Goal: Browse casually: Explore the website without a specific task or goal

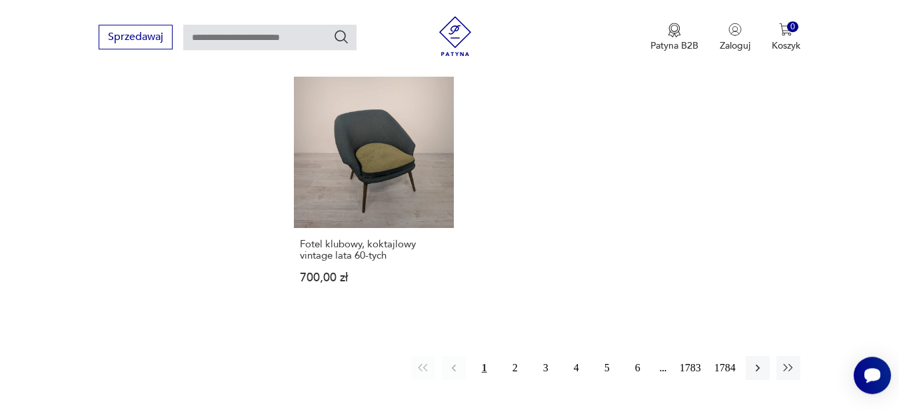
scroll to position [1721, 0]
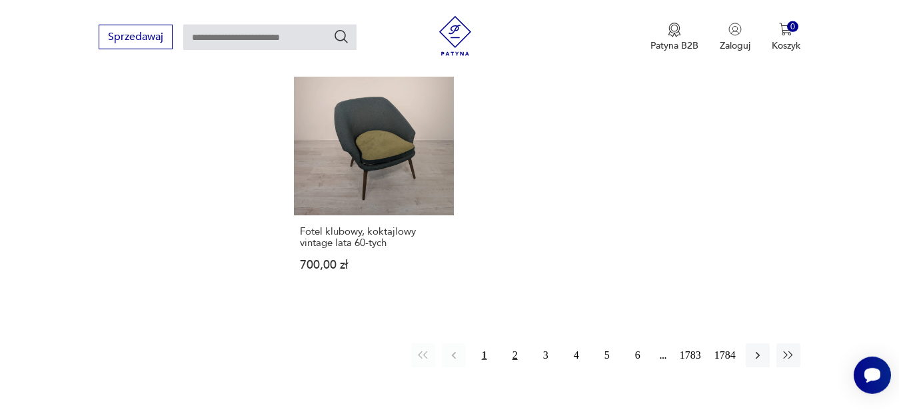
click at [522, 355] on button "2" at bounding box center [515, 355] width 24 height 24
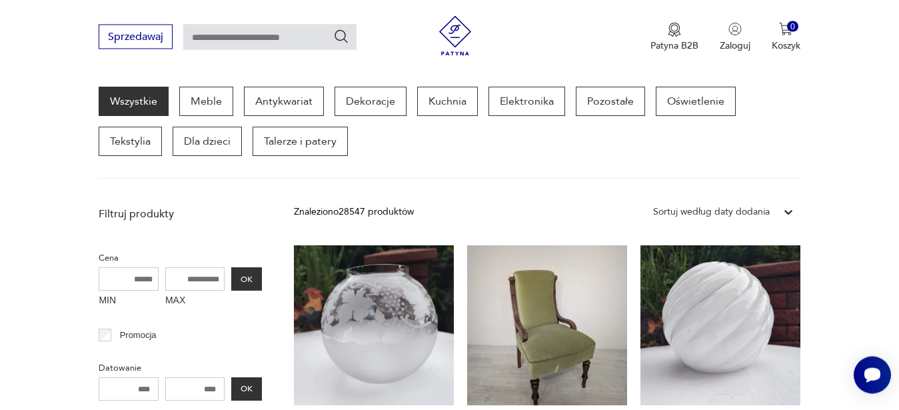
scroll to position [484, 0]
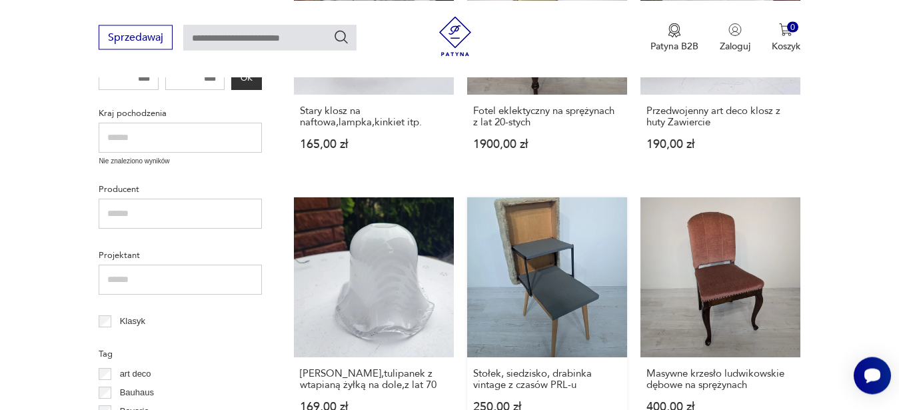
click at [531, 280] on link "Stołek, siedzisko, drabinka vintage z czasów PRL-u 250,00 zł" at bounding box center [547, 317] width 160 height 241
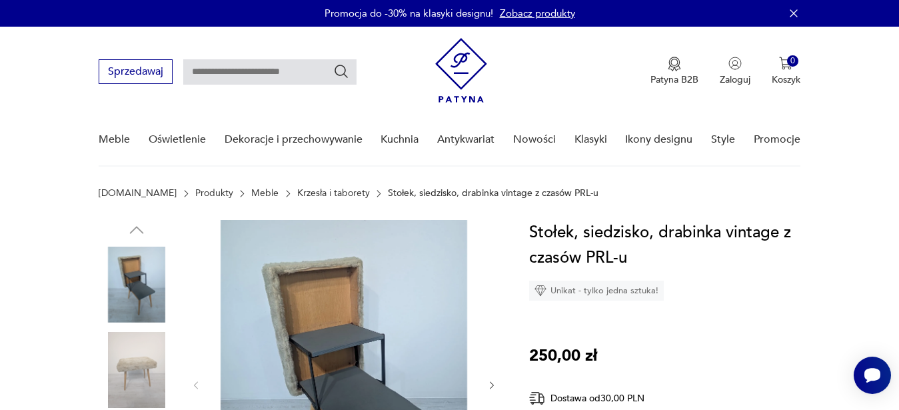
click at [142, 345] on img at bounding box center [137, 370] width 76 height 76
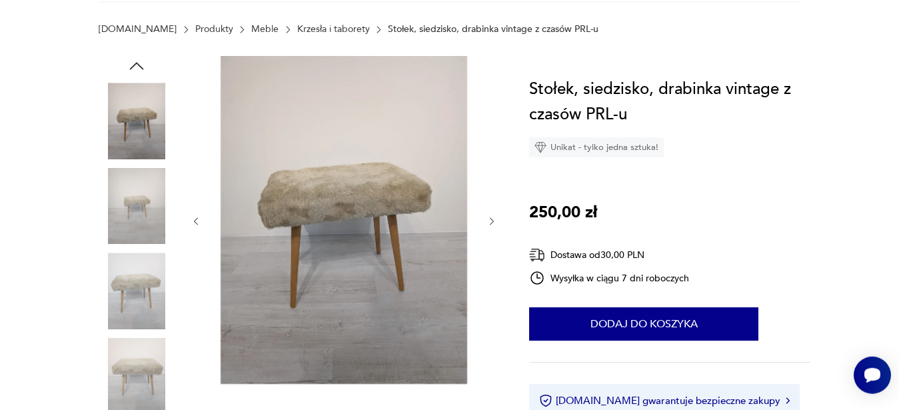
scroll to position [173, 0]
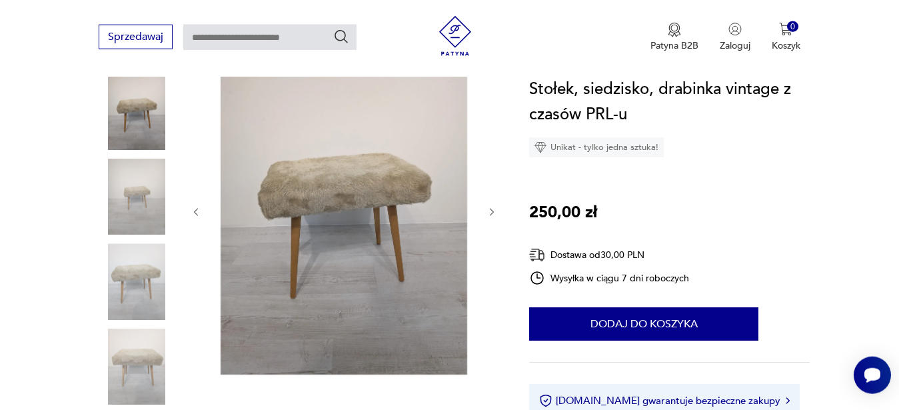
click at [492, 215] on icon "button" at bounding box center [491, 212] width 11 height 11
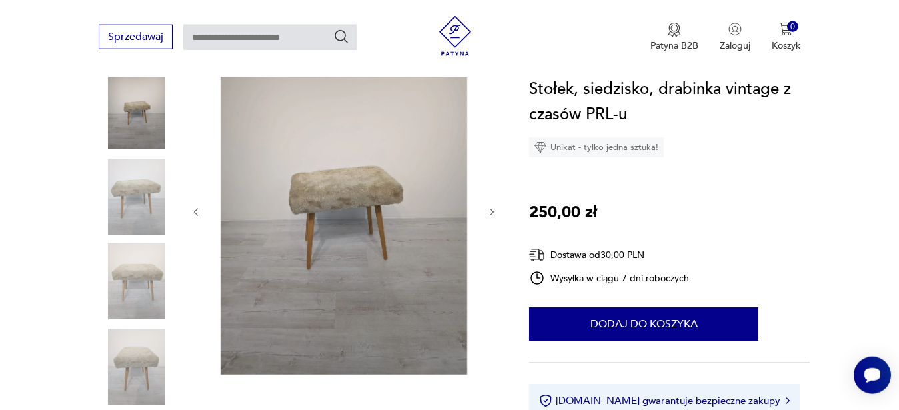
click at [492, 215] on icon "button" at bounding box center [491, 212] width 11 height 11
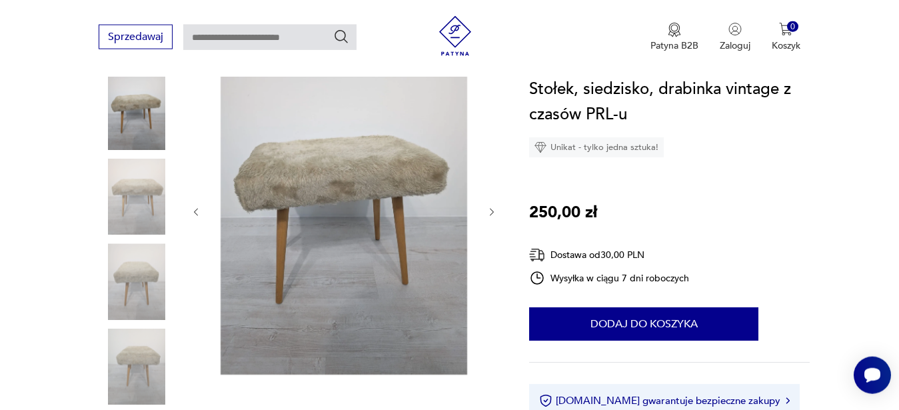
click at [492, 215] on icon "button" at bounding box center [491, 212] width 11 height 11
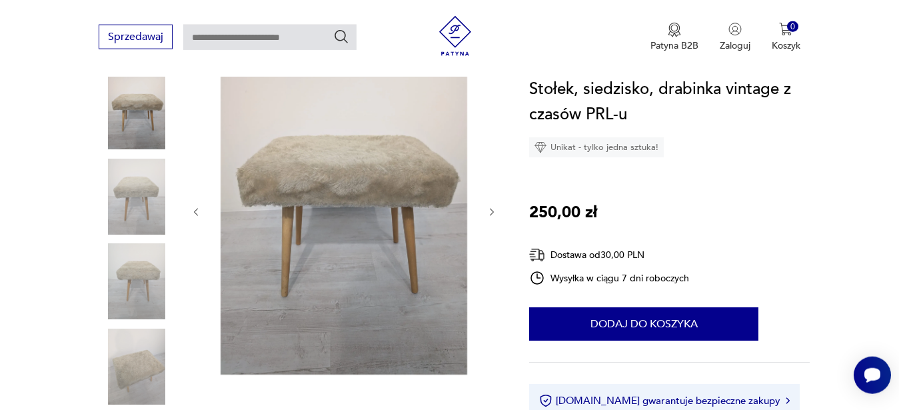
click at [492, 215] on icon "button" at bounding box center [491, 212] width 11 height 11
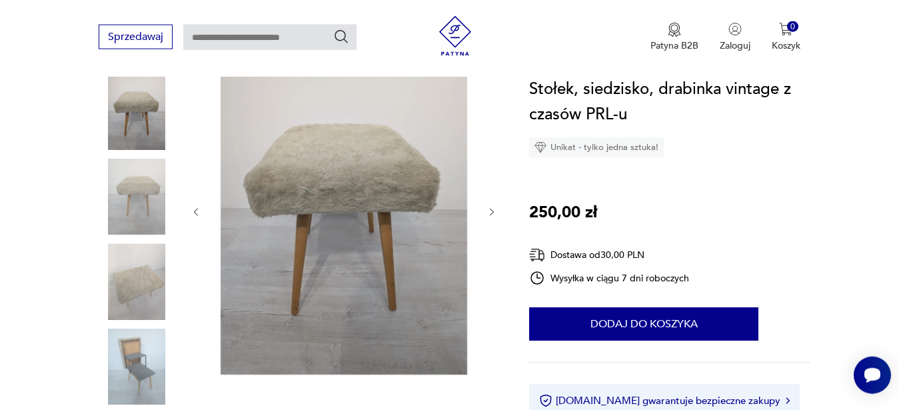
click at [492, 215] on icon "button" at bounding box center [491, 212] width 11 height 11
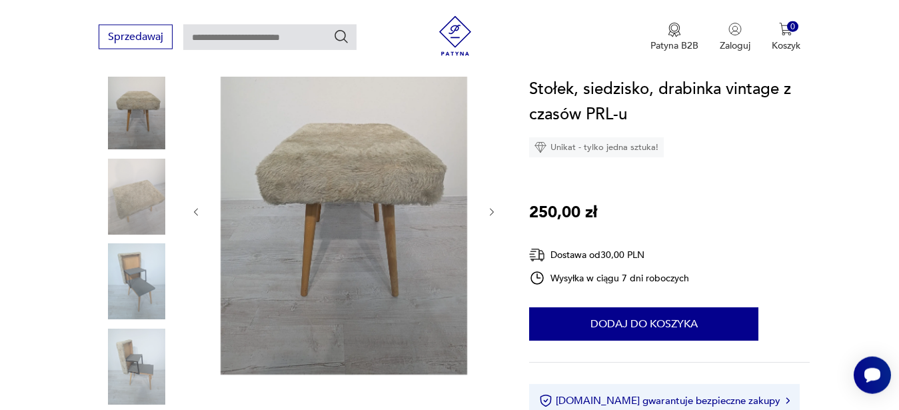
click at [492, 215] on icon "button" at bounding box center [491, 212] width 11 height 11
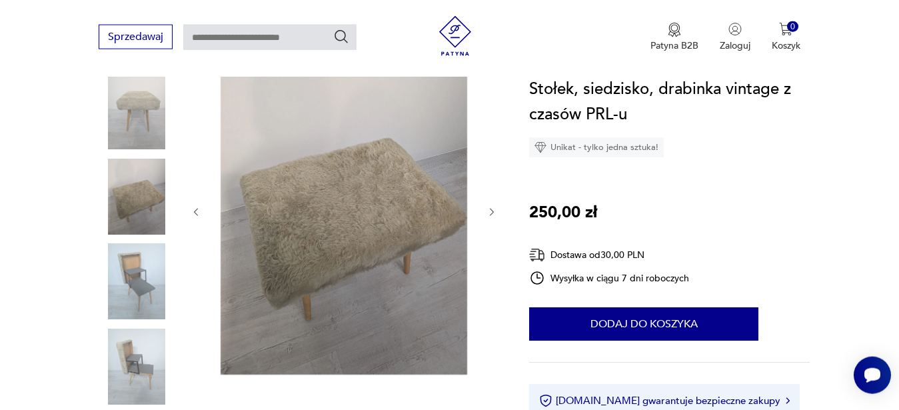
click at [492, 215] on icon "button" at bounding box center [491, 212] width 11 height 11
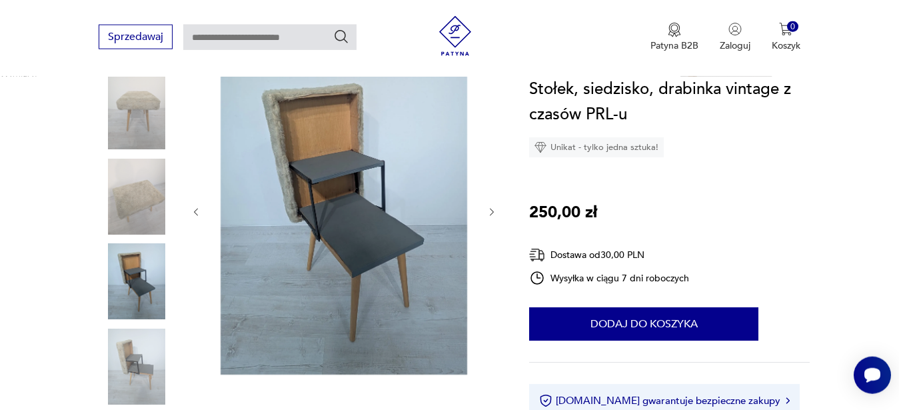
click at [492, 215] on icon "button" at bounding box center [491, 212] width 11 height 11
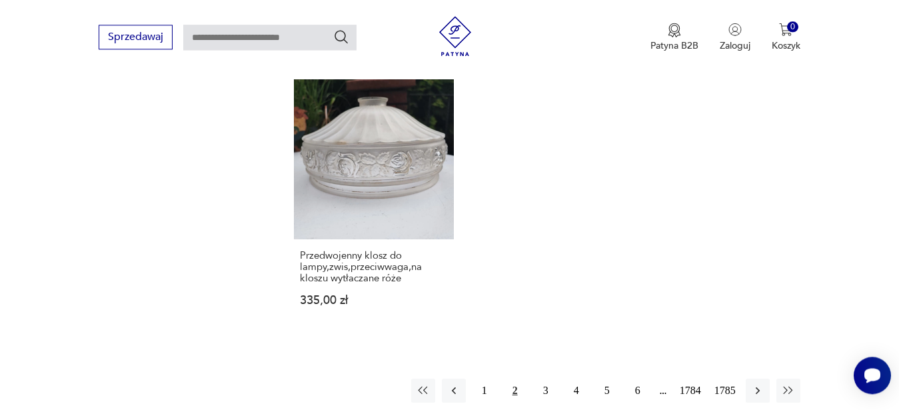
scroll to position [1667, 0]
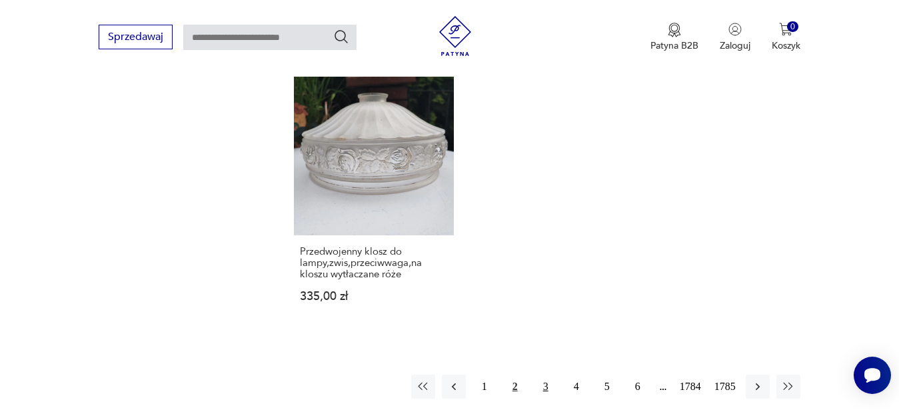
click at [550, 375] on button "3" at bounding box center [546, 387] width 24 height 24
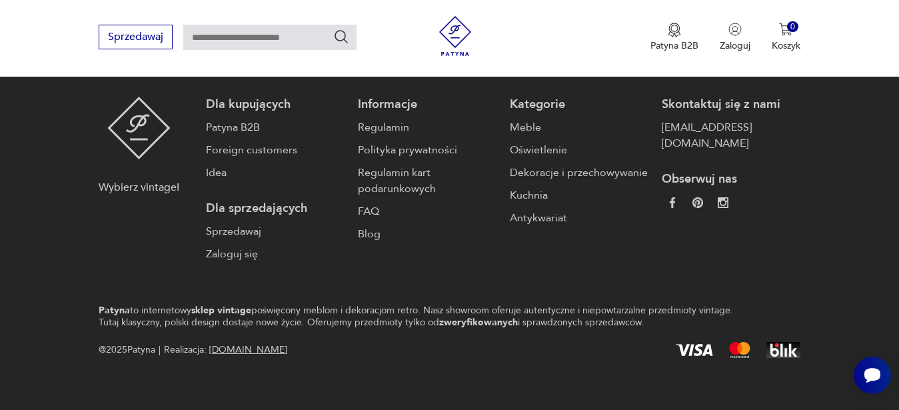
scroll to position [1809, 0]
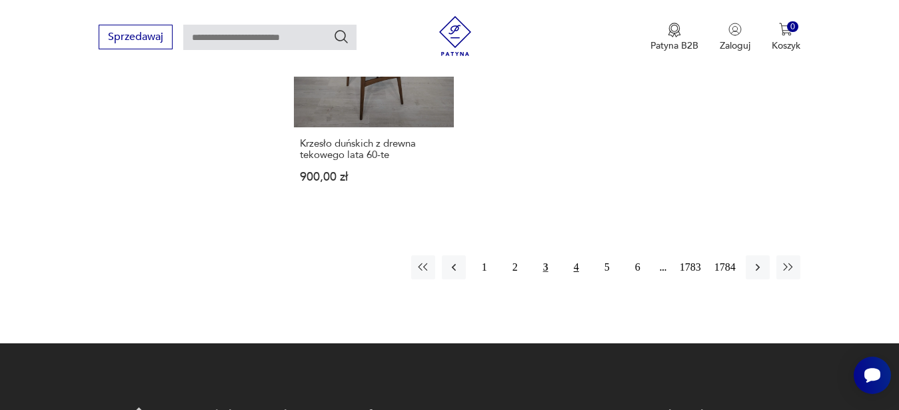
click at [571, 255] on button "4" at bounding box center [576, 267] width 24 height 24
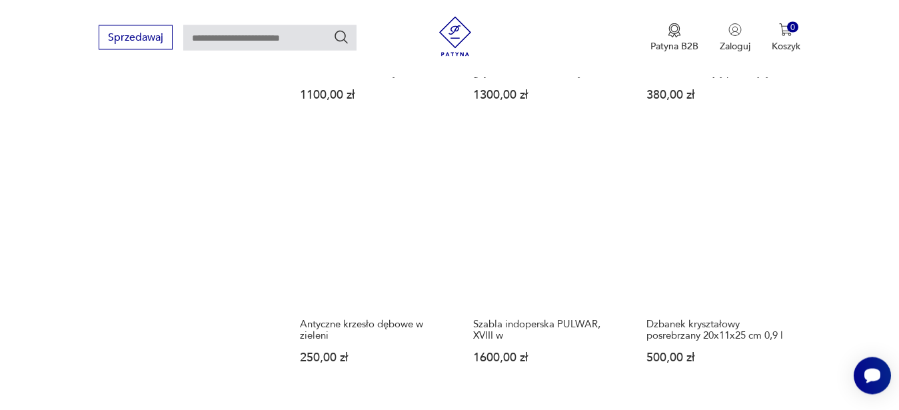
scroll to position [1642, 0]
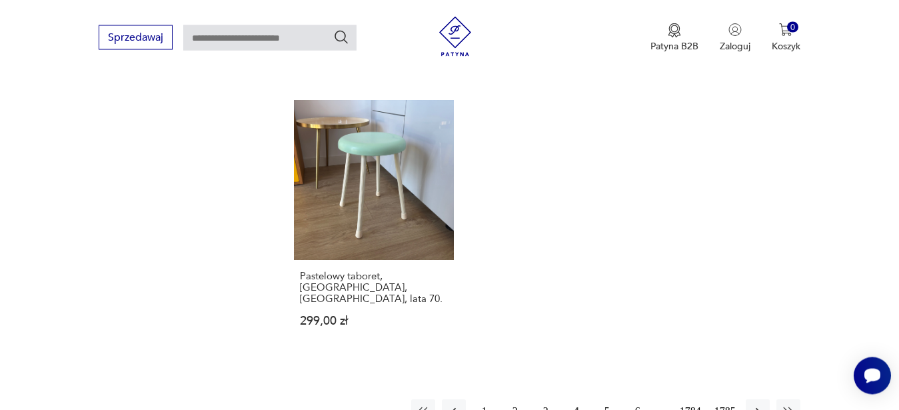
click at [604, 402] on button "5" at bounding box center [607, 411] width 24 height 24
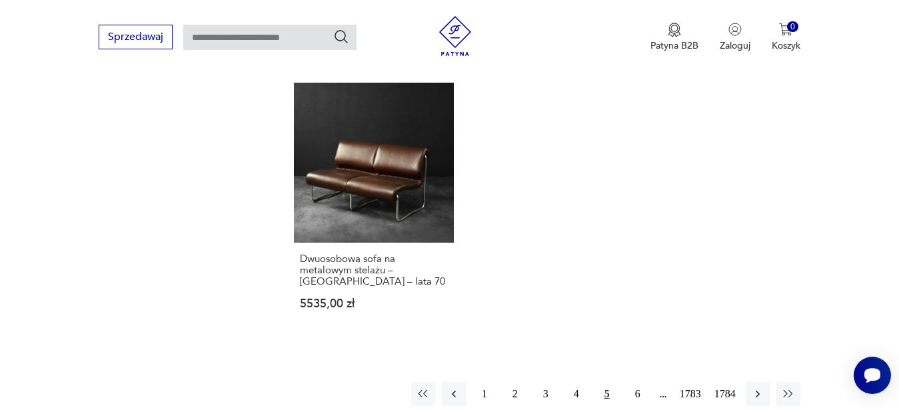
scroll to position [1726, 0]
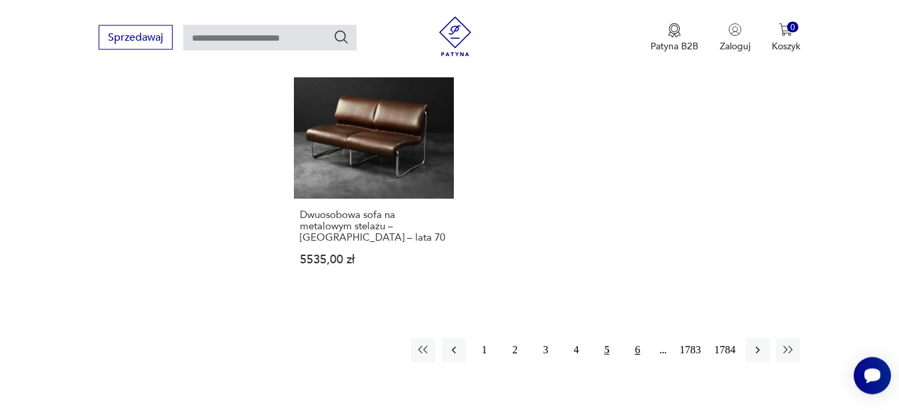
click at [641, 347] on button "6" at bounding box center [638, 350] width 24 height 24
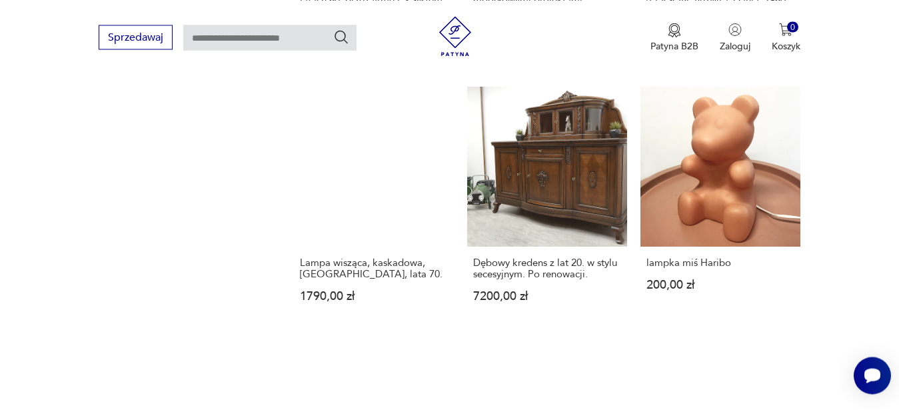
scroll to position [1726, 0]
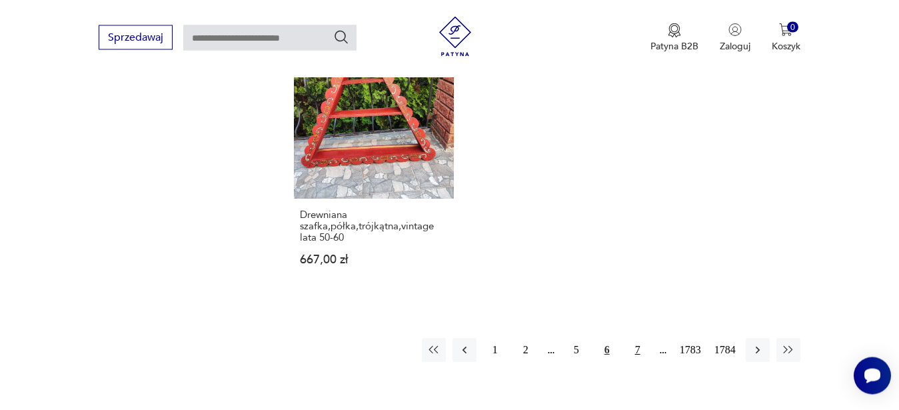
click at [637, 362] on button "7" at bounding box center [638, 350] width 24 height 24
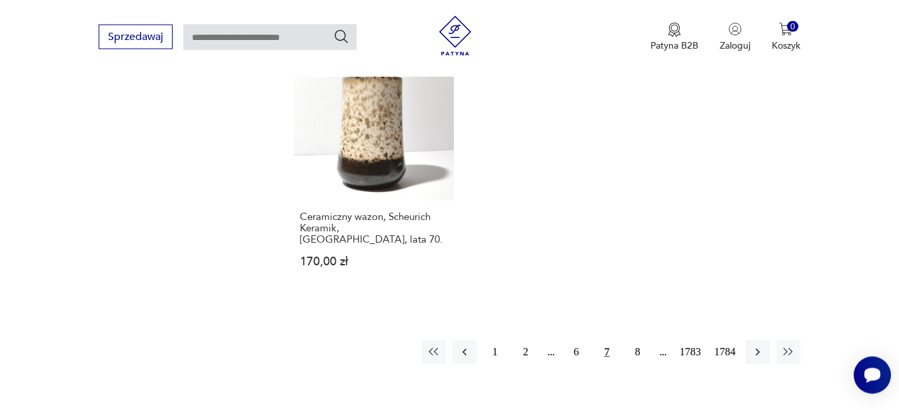
scroll to position [1759, 0]
click at [633, 339] on button "8" at bounding box center [638, 351] width 24 height 24
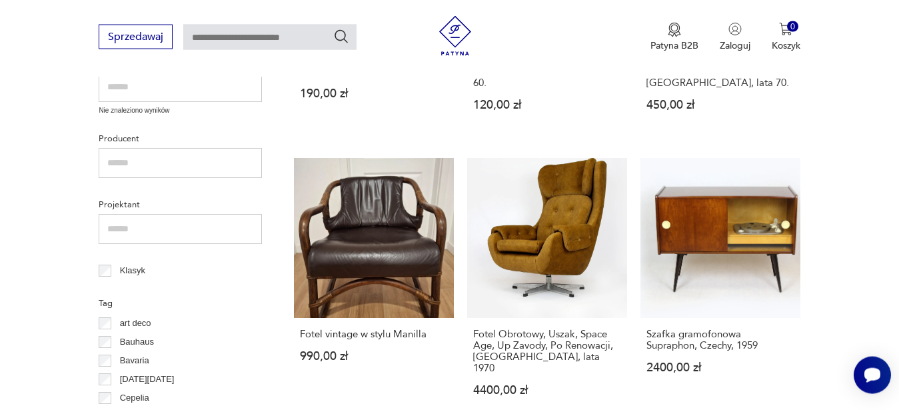
scroll to position [539, 0]
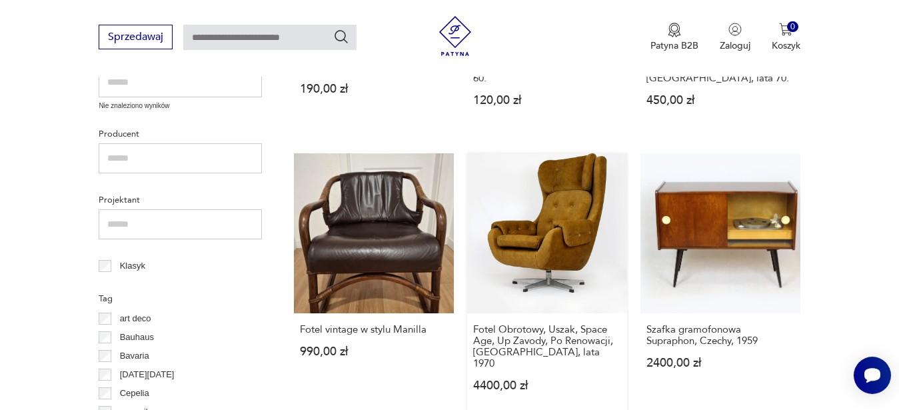
click at [560, 255] on link "Fotel Obrotowy, Uszak, Space Age, Up Zavody, Po Renowacji, [GEOGRAPHIC_DATA], l…" at bounding box center [547, 285] width 160 height 264
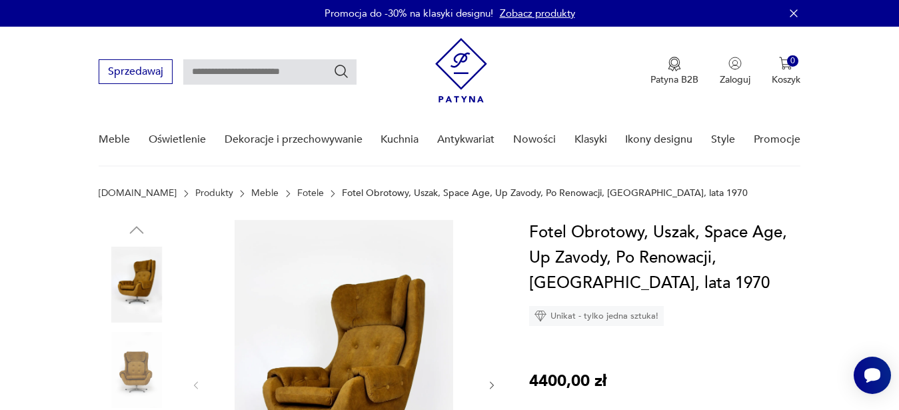
click at [159, 296] on img at bounding box center [137, 285] width 76 height 76
click at [388, 359] on img at bounding box center [343, 384] width 257 height 328
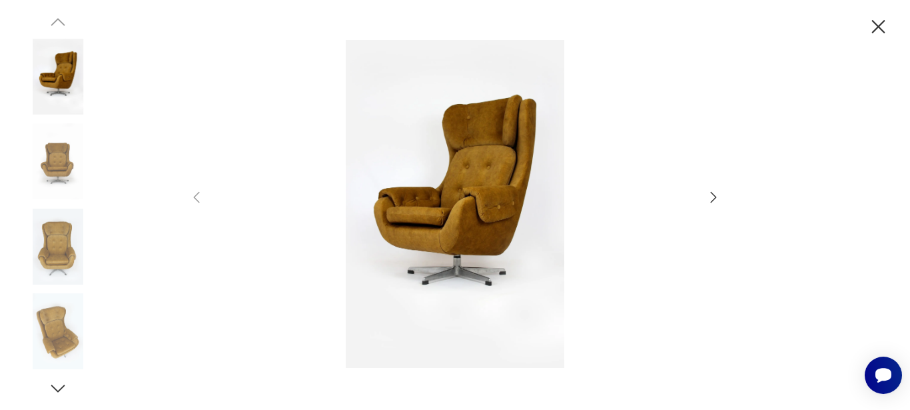
click at [712, 198] on icon "button" at bounding box center [714, 197] width 16 height 16
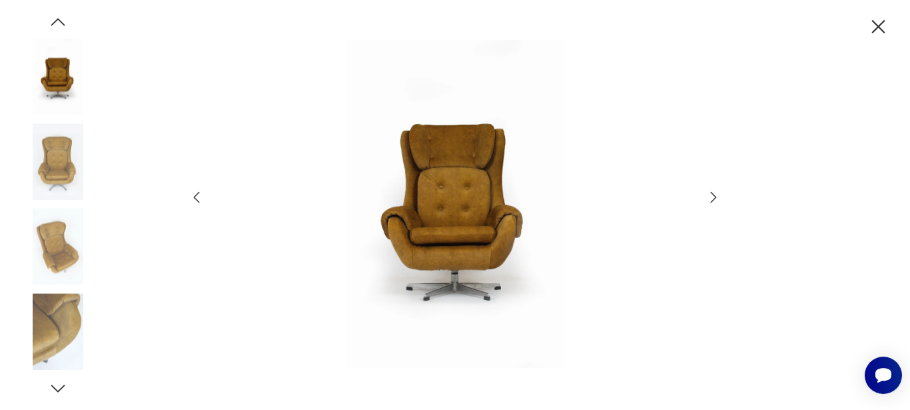
click at [712, 199] on icon "button" at bounding box center [714, 197] width 16 height 16
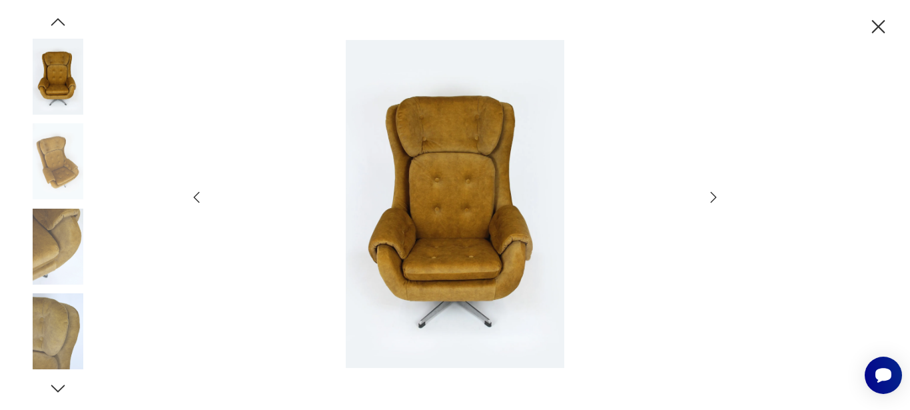
click at [712, 199] on icon "button" at bounding box center [714, 197] width 16 height 16
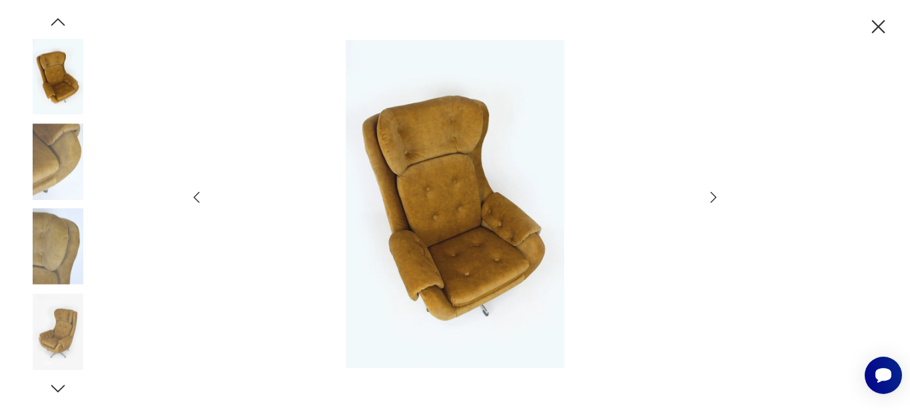
click at [712, 199] on icon "button" at bounding box center [714, 197] width 16 height 16
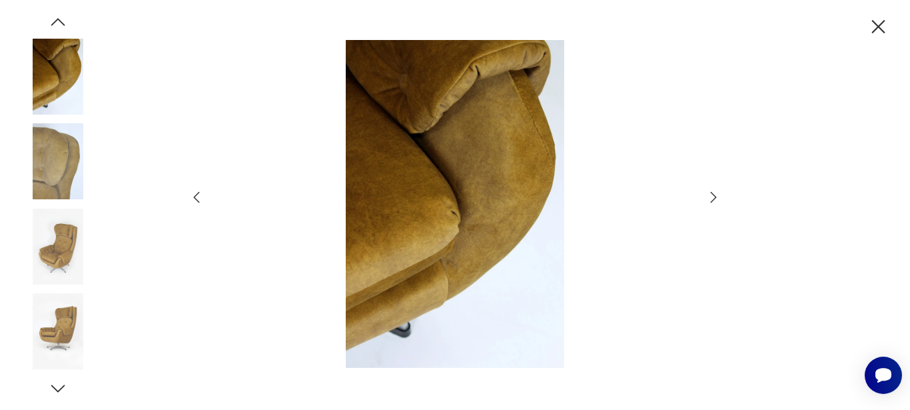
click at [712, 199] on icon "button" at bounding box center [714, 197] width 16 height 16
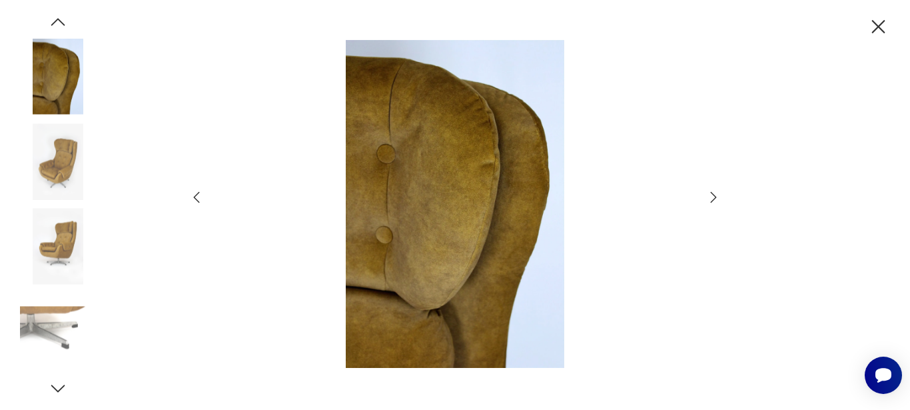
click at [712, 199] on icon "button" at bounding box center [714, 197] width 16 height 16
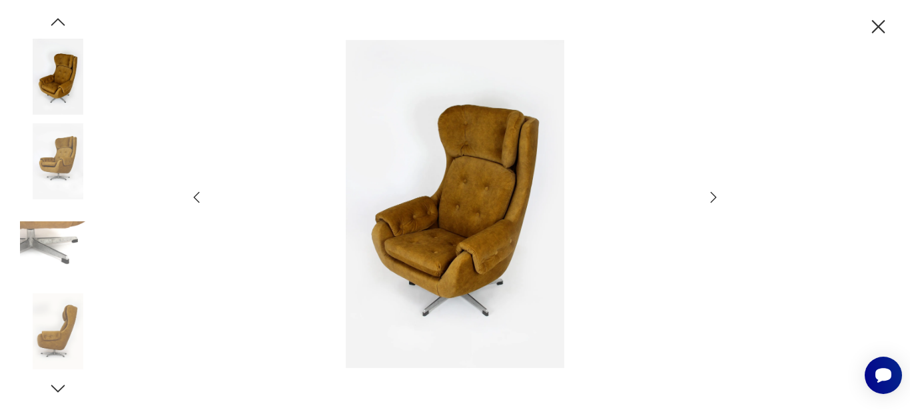
click at [712, 199] on icon "button" at bounding box center [714, 197] width 16 height 16
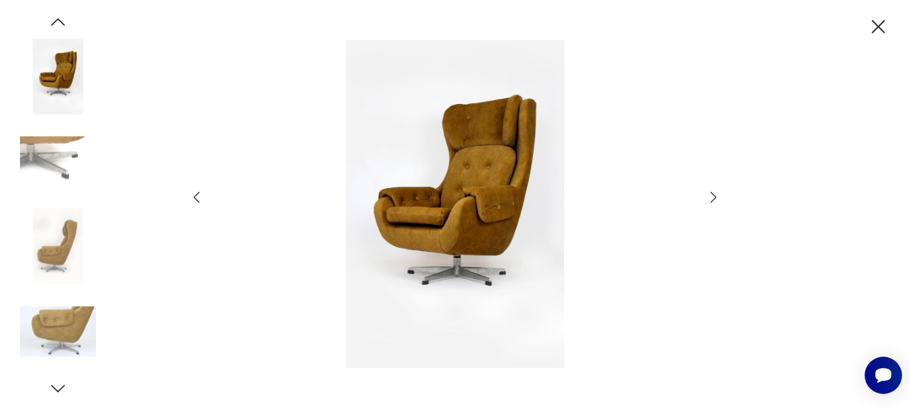
click at [712, 199] on icon "button" at bounding box center [714, 197] width 16 height 16
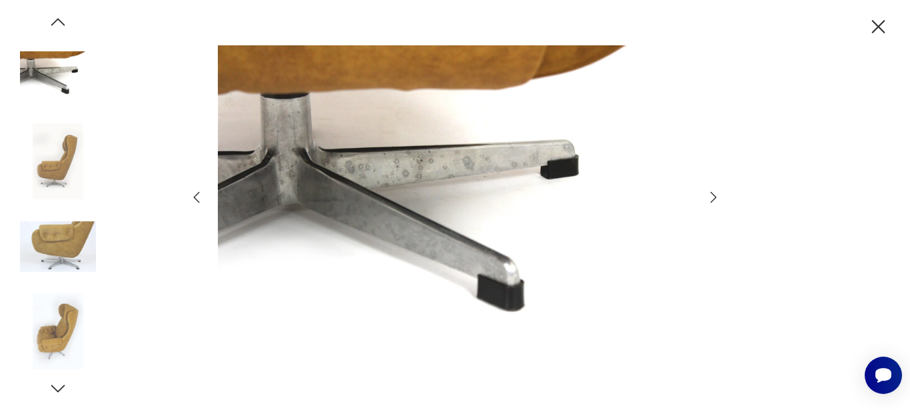
click at [712, 199] on icon "button" at bounding box center [714, 197] width 16 height 16
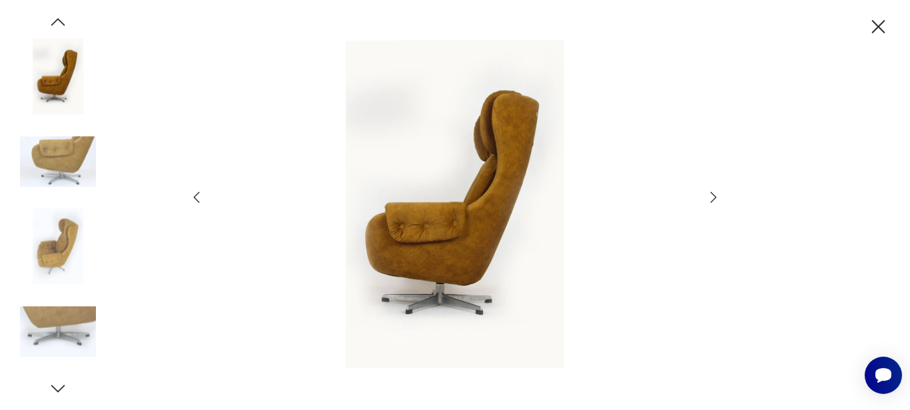
click at [712, 199] on icon "button" at bounding box center [714, 197] width 16 height 16
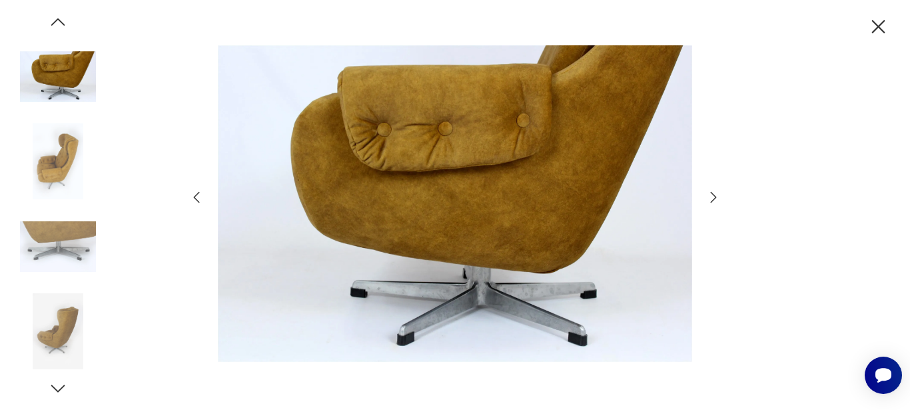
click at [712, 199] on icon "button" at bounding box center [714, 197] width 16 height 16
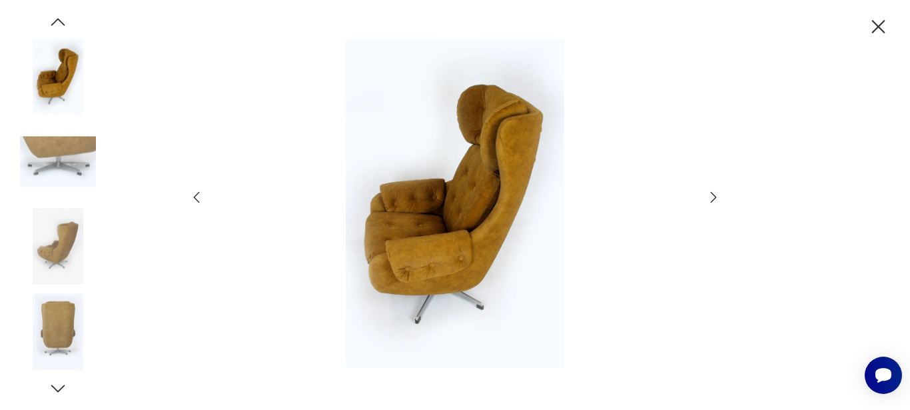
click at [712, 199] on icon "button" at bounding box center [714, 197] width 16 height 16
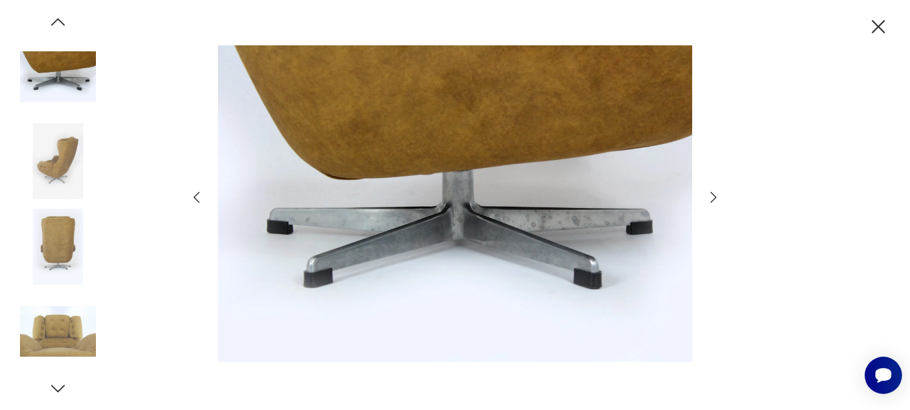
click at [712, 199] on icon "button" at bounding box center [714, 197] width 16 height 16
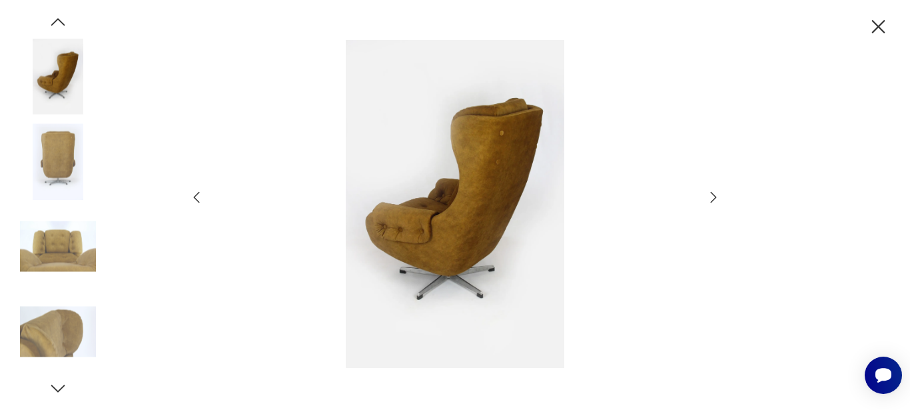
click at [712, 199] on icon "button" at bounding box center [714, 197] width 16 height 16
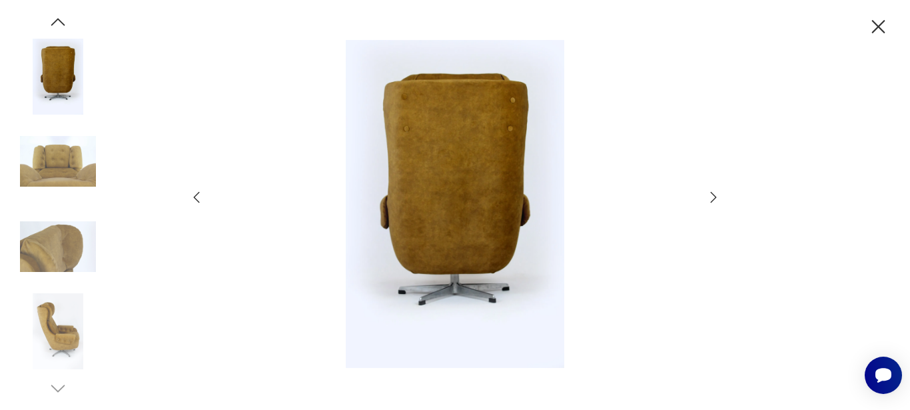
click at [712, 199] on icon "button" at bounding box center [714, 197] width 16 height 16
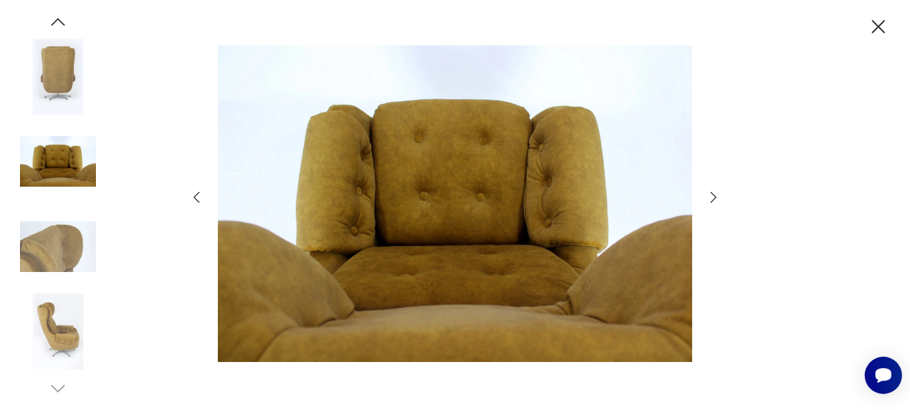
click at [712, 199] on icon "button" at bounding box center [714, 197] width 16 height 16
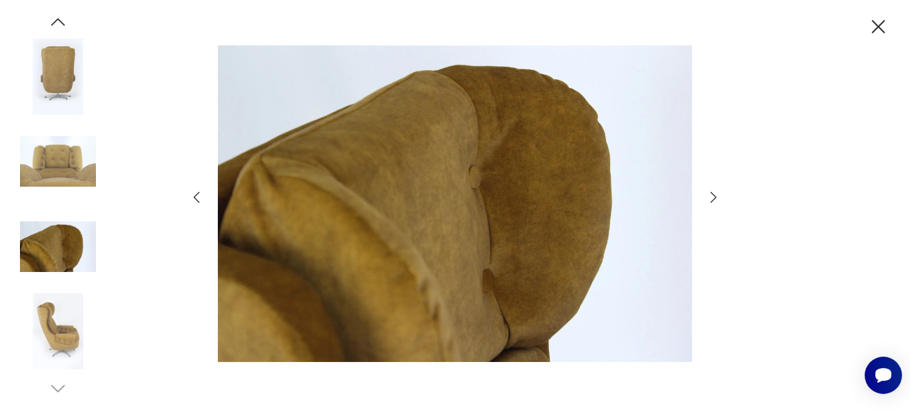
click at [712, 199] on icon "button" at bounding box center [714, 197] width 16 height 16
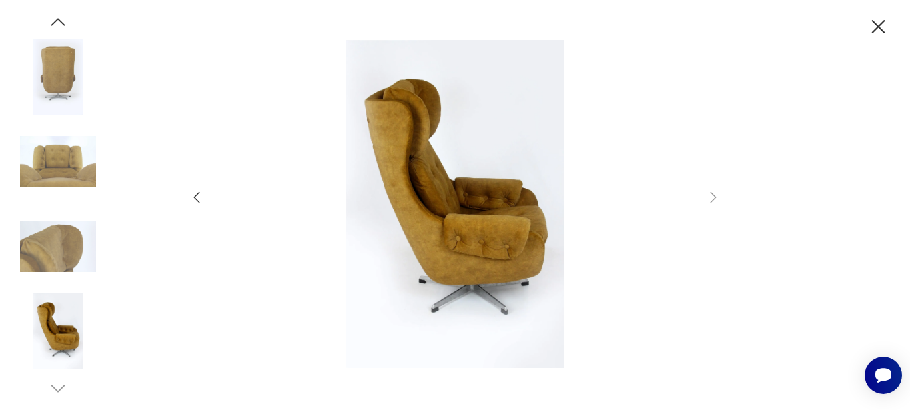
click at [880, 29] on icon "button" at bounding box center [878, 26] width 13 height 13
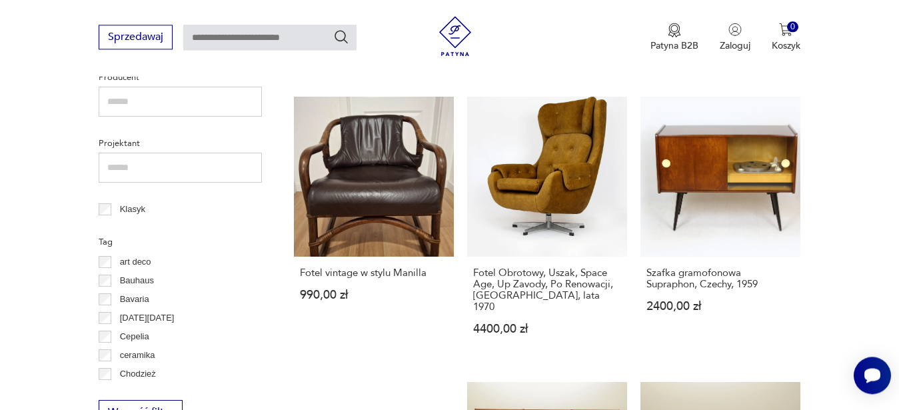
scroll to position [600, 0]
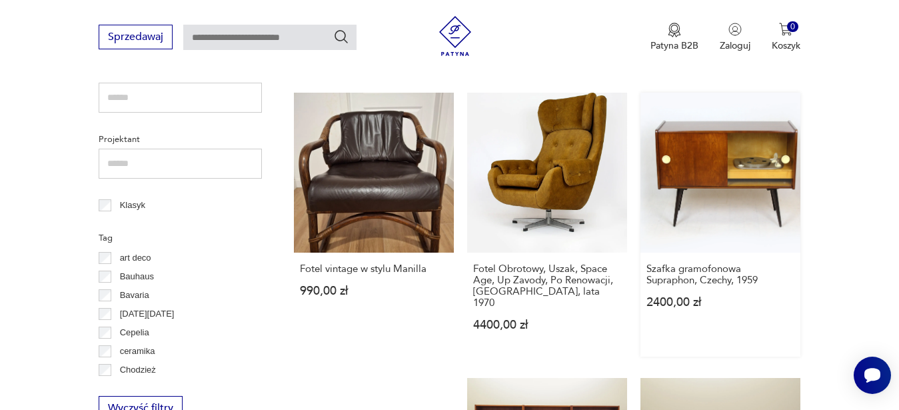
click at [694, 223] on link "Szafka gramofonowa Supraphon, Czechy, 1959 2400,00 zł" at bounding box center [720, 225] width 160 height 264
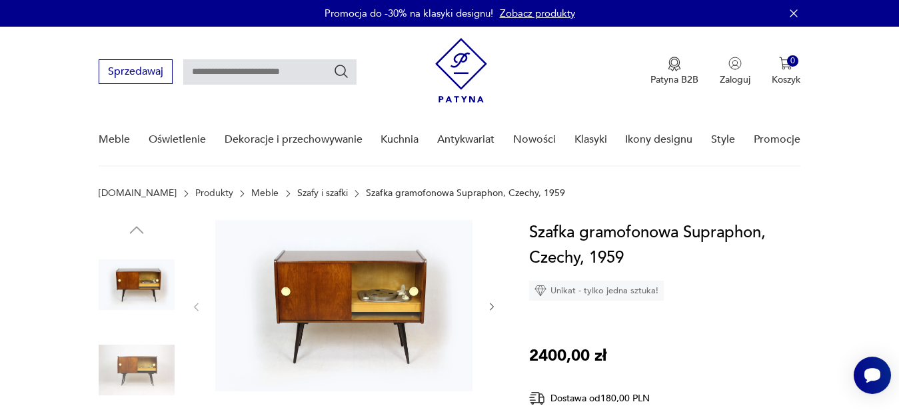
click at [326, 260] on img at bounding box center [343, 305] width 257 height 171
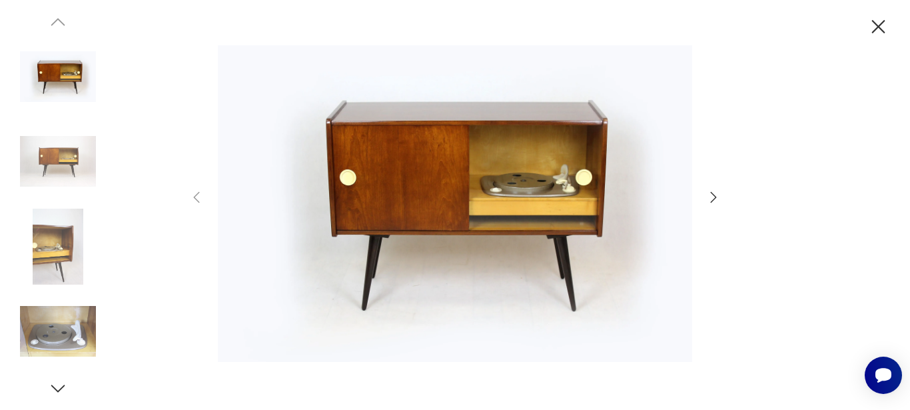
click at [714, 199] on icon "button" at bounding box center [714, 196] width 6 height 11
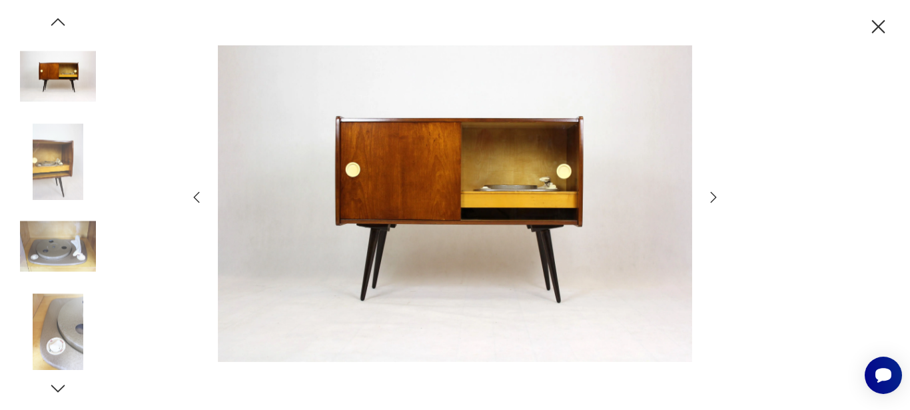
click at [714, 199] on icon "button" at bounding box center [714, 196] width 6 height 11
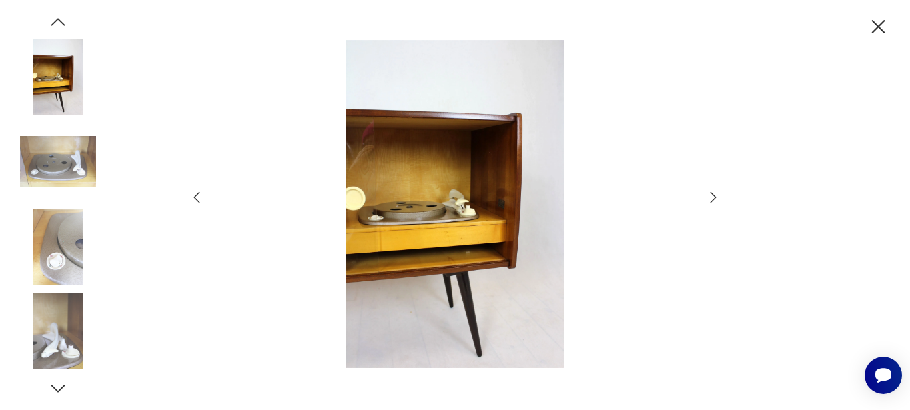
click at [714, 199] on icon "button" at bounding box center [714, 196] width 6 height 11
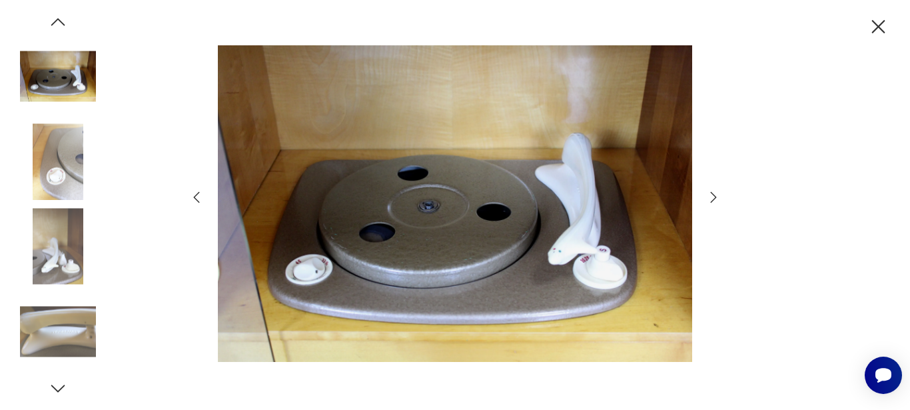
click at [714, 199] on icon "button" at bounding box center [714, 196] width 6 height 11
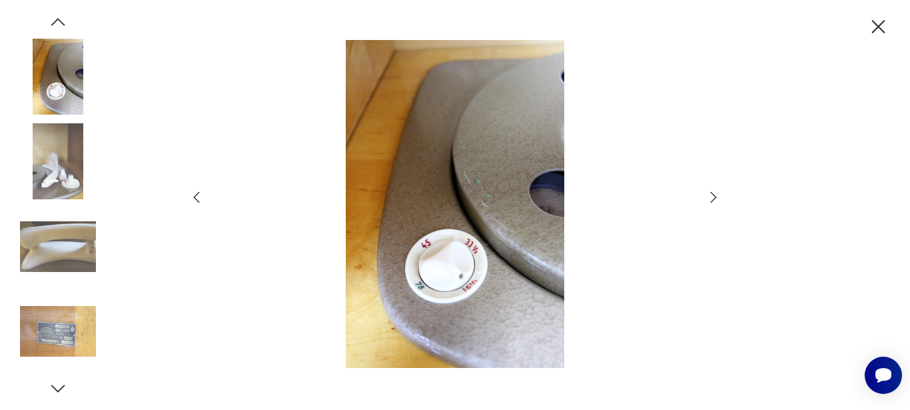
click at [714, 199] on icon "button" at bounding box center [714, 196] width 6 height 11
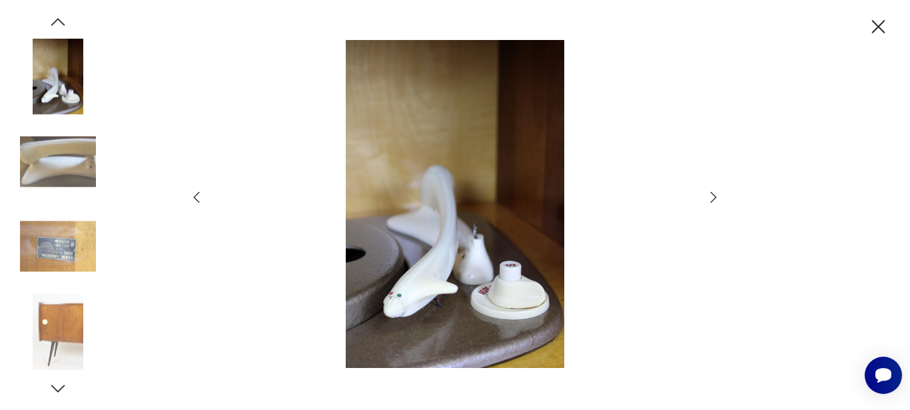
click at [714, 199] on icon "button" at bounding box center [714, 196] width 6 height 11
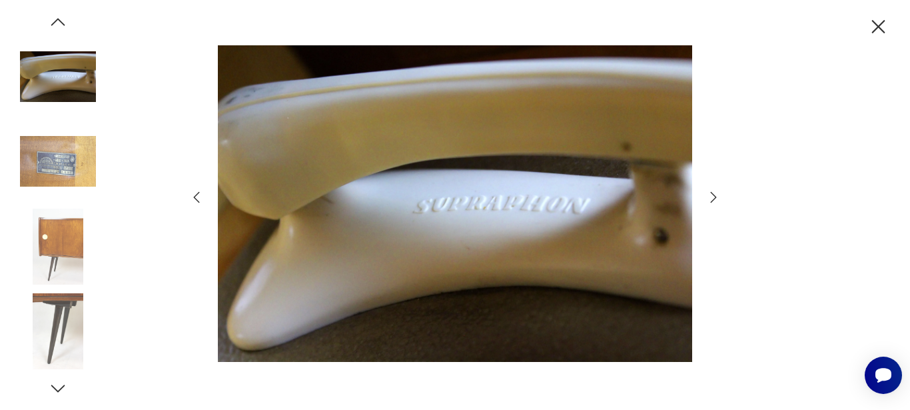
click at [714, 199] on icon "button" at bounding box center [714, 196] width 6 height 11
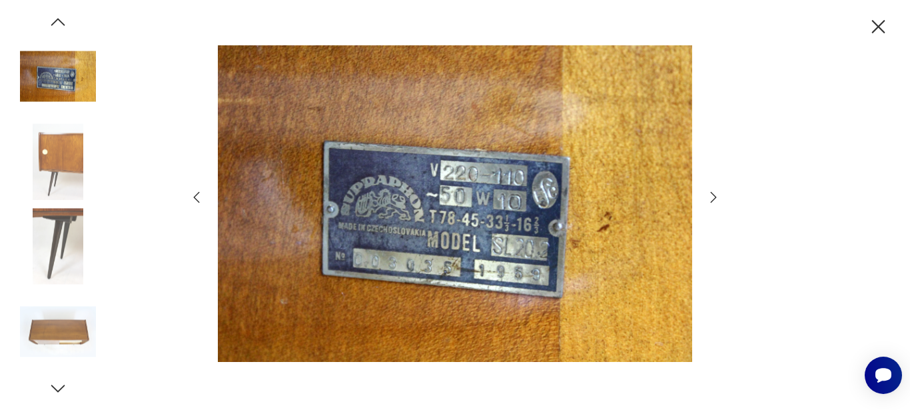
click at [714, 199] on icon "button" at bounding box center [714, 196] width 6 height 11
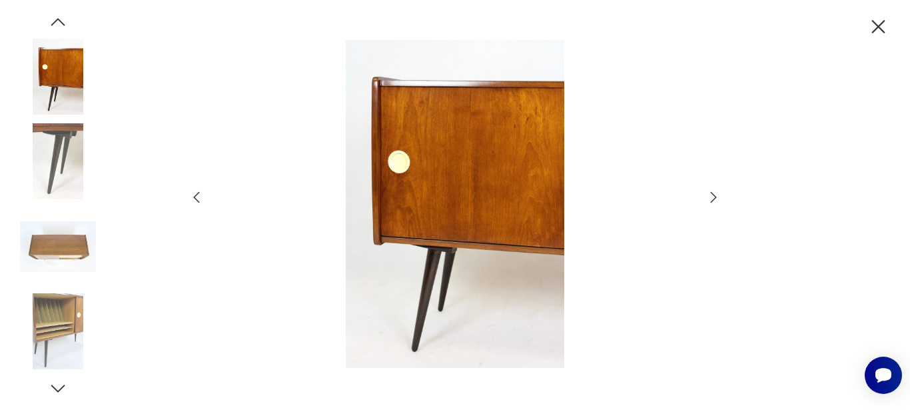
click at [714, 199] on icon "button" at bounding box center [714, 196] width 6 height 11
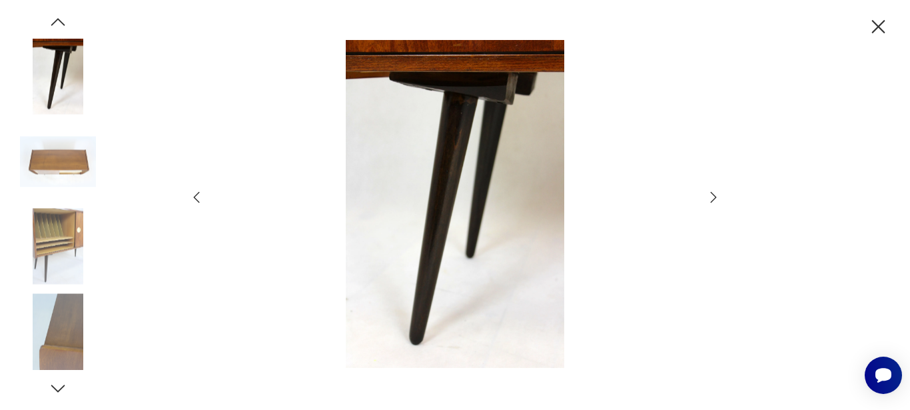
click at [714, 199] on icon "button" at bounding box center [714, 196] width 6 height 11
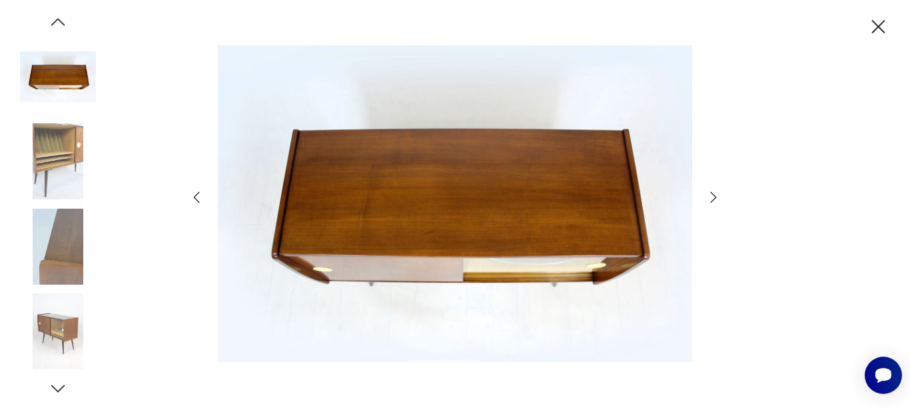
click at [714, 199] on icon "button" at bounding box center [714, 196] width 6 height 11
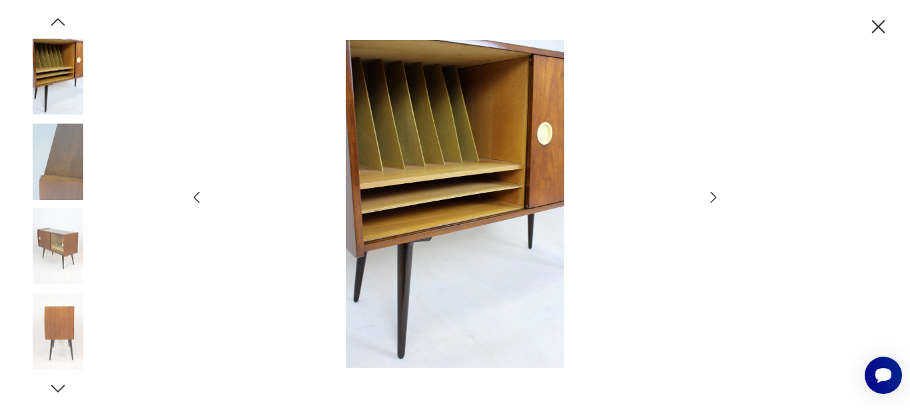
click at [196, 203] on icon "button" at bounding box center [197, 197] width 16 height 16
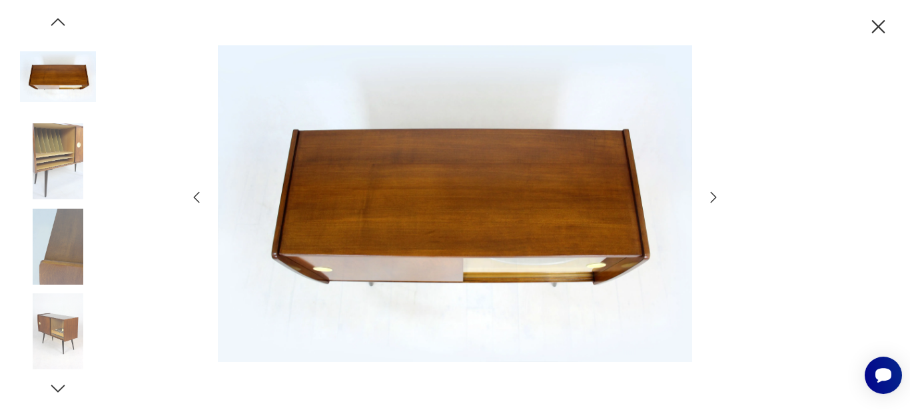
click at [711, 198] on icon "button" at bounding box center [714, 197] width 16 height 16
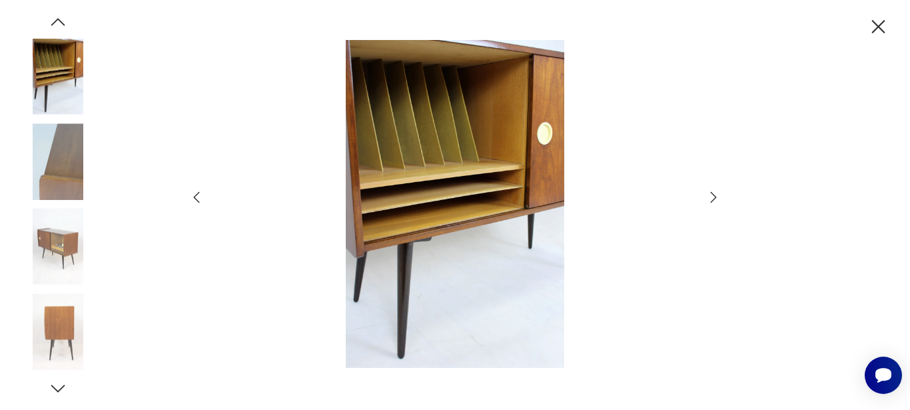
click at [711, 198] on icon "button" at bounding box center [714, 197] width 16 height 16
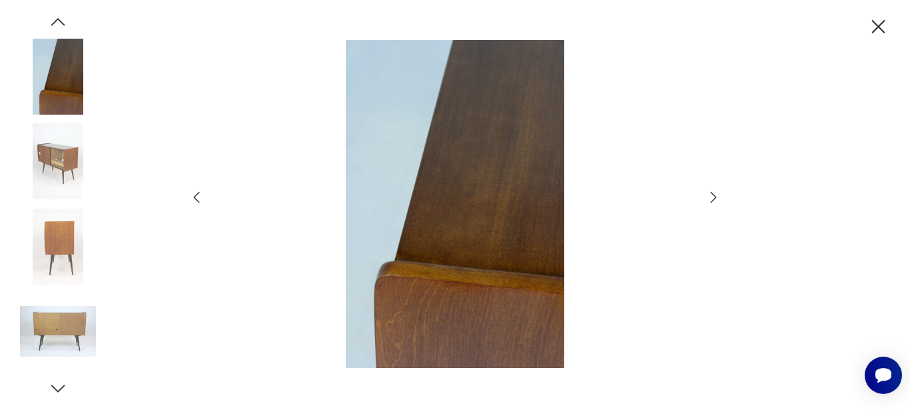
click at [711, 198] on icon "button" at bounding box center [714, 197] width 16 height 16
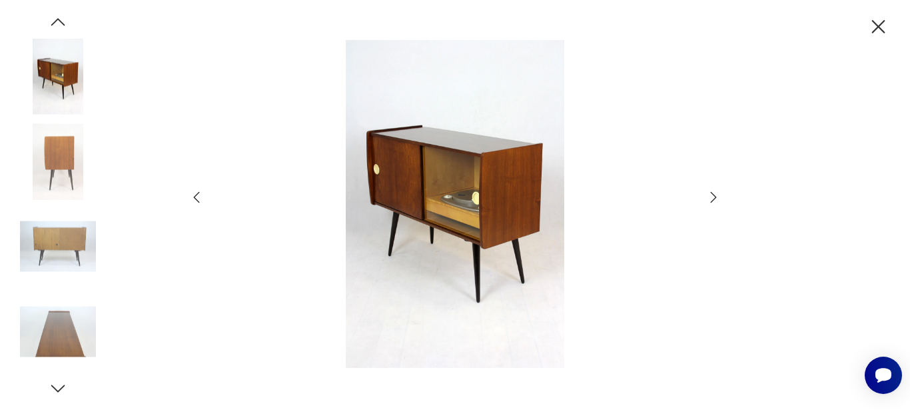
click at [711, 198] on icon "button" at bounding box center [714, 197] width 16 height 16
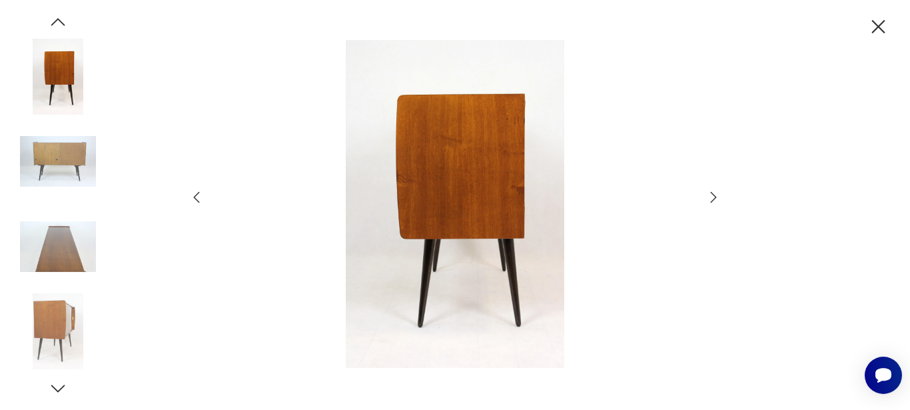
click at [711, 198] on icon "button" at bounding box center [714, 197] width 16 height 16
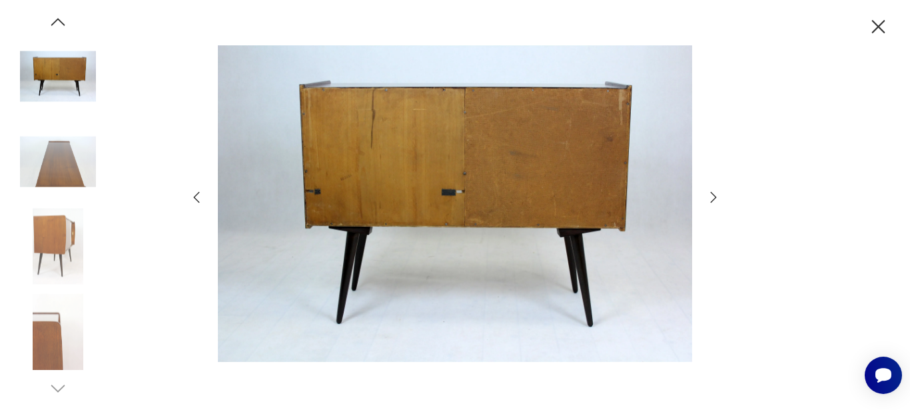
click at [711, 198] on icon "button" at bounding box center [714, 197] width 16 height 16
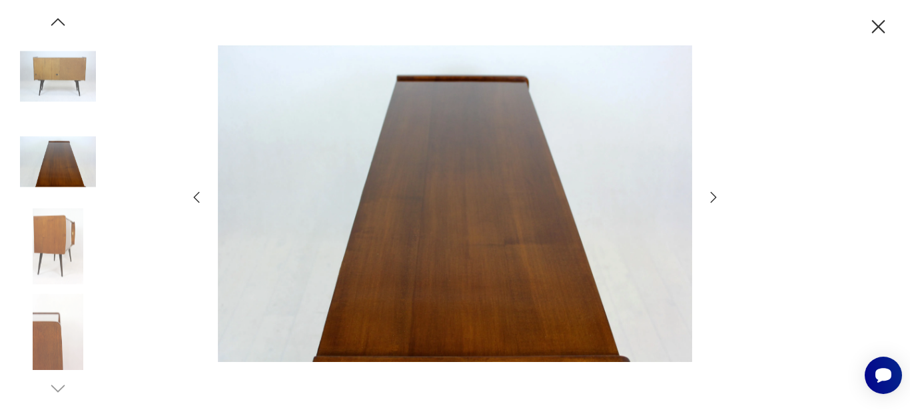
click at [711, 198] on icon "button" at bounding box center [714, 197] width 16 height 16
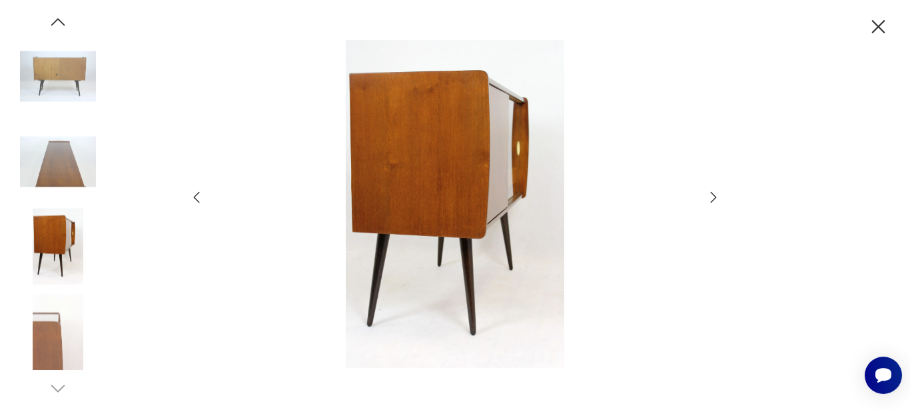
click at [711, 198] on icon "button" at bounding box center [714, 197] width 16 height 16
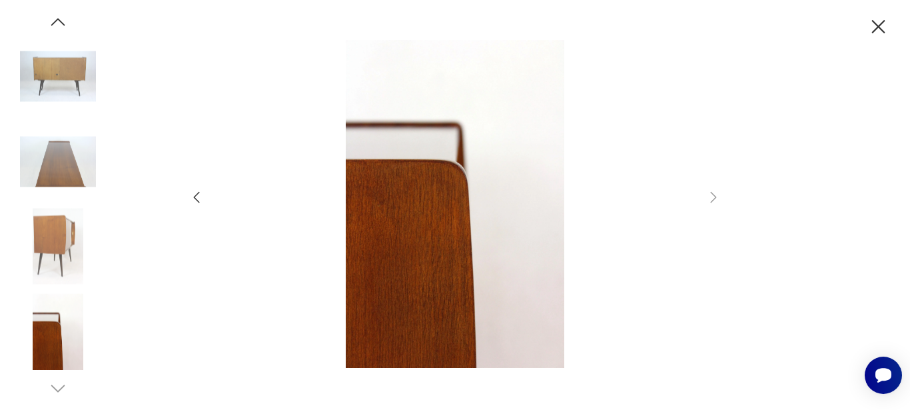
click at [875, 27] on icon "button" at bounding box center [878, 26] width 23 height 23
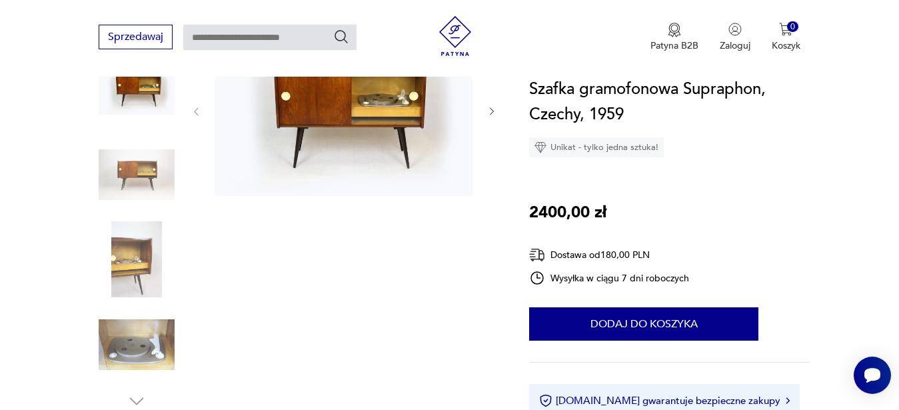
scroll to position [204, 0]
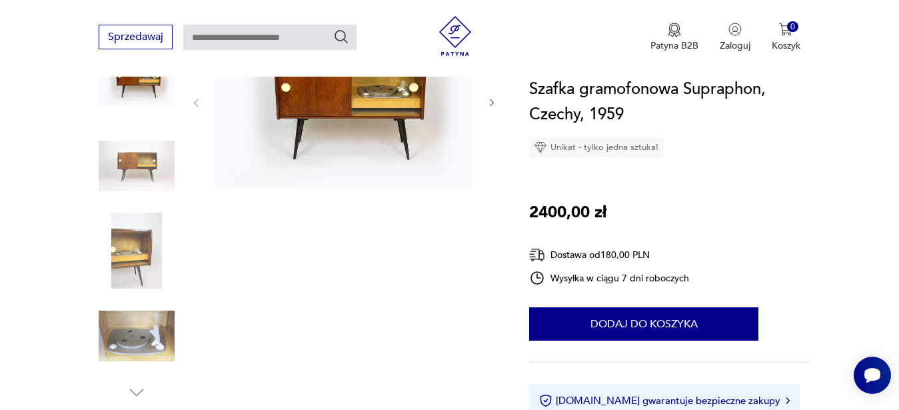
click at [160, 163] on img at bounding box center [137, 166] width 76 height 76
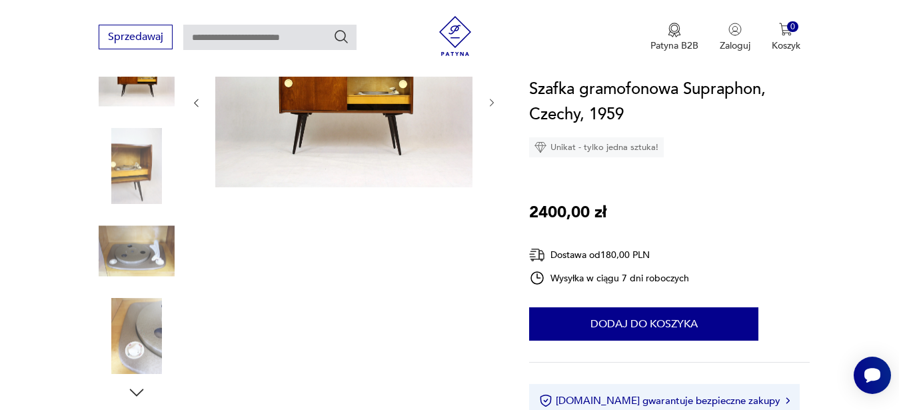
click at [137, 177] on img at bounding box center [137, 166] width 76 height 76
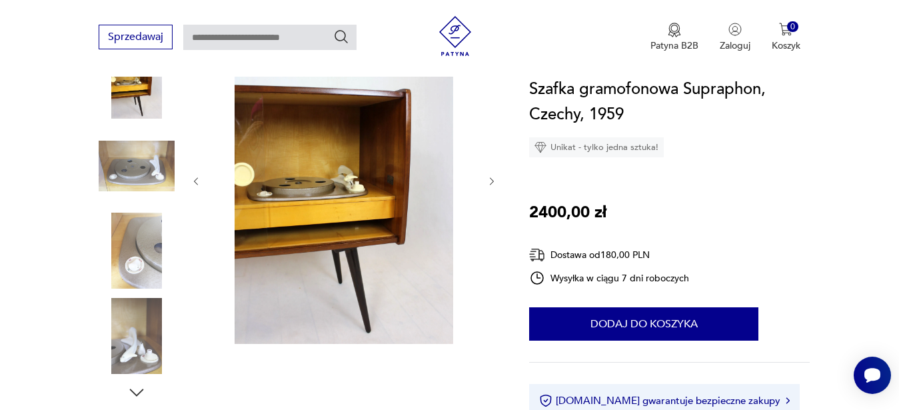
click at [494, 180] on icon "button" at bounding box center [491, 181] width 11 height 11
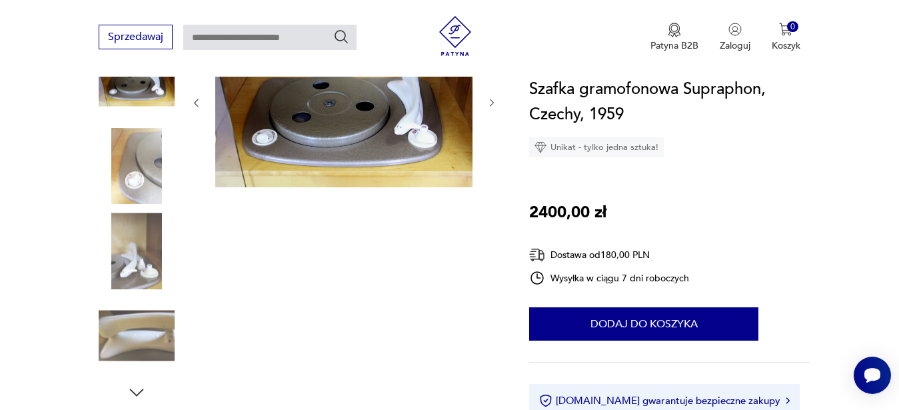
click at [494, 181] on div at bounding box center [344, 103] width 307 height 174
click at [490, 107] on icon "button" at bounding box center [491, 102] width 11 height 11
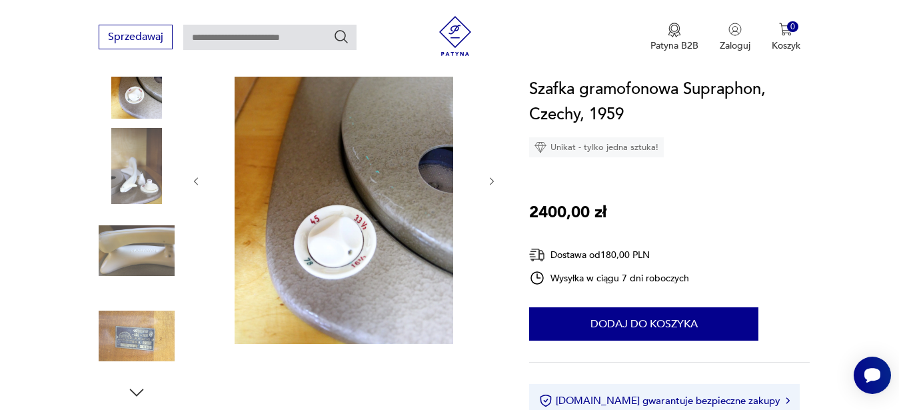
scroll to position [170, 0]
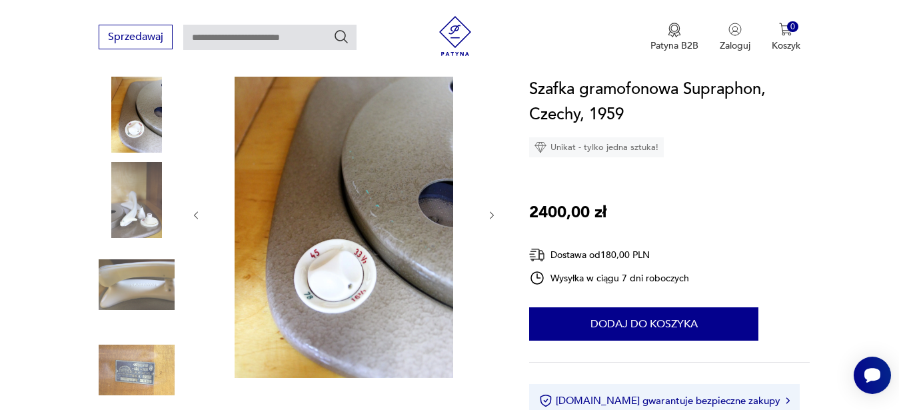
click at [492, 215] on icon "button" at bounding box center [491, 215] width 11 height 11
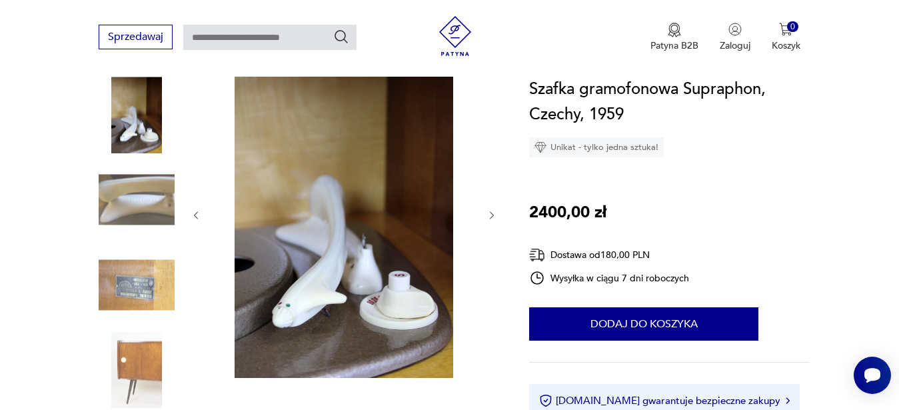
click at [492, 216] on icon "button" at bounding box center [492, 215] width 4 height 8
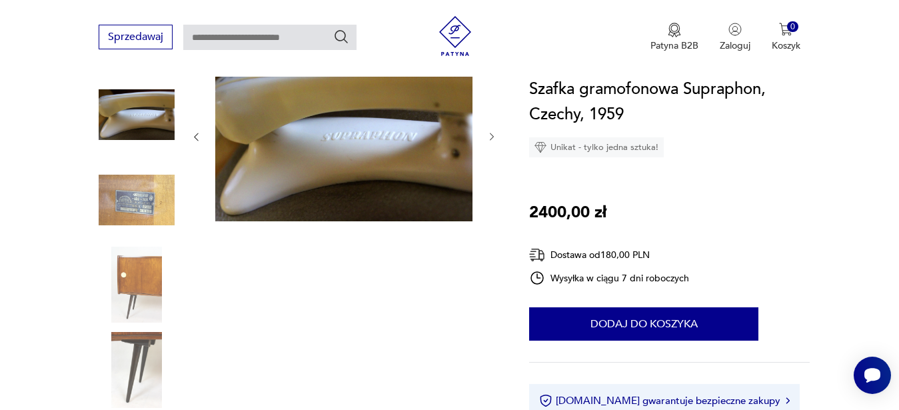
click at [492, 216] on div at bounding box center [344, 137] width 307 height 174
click at [492, 138] on icon "button" at bounding box center [491, 136] width 11 height 11
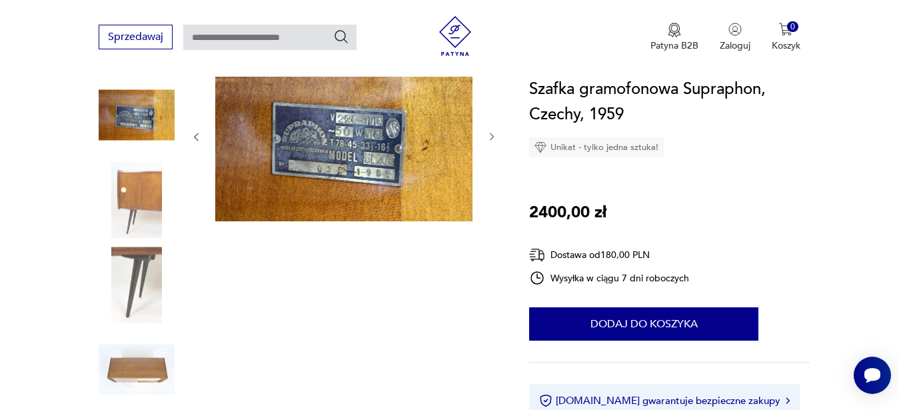
click at [492, 138] on icon "button" at bounding box center [491, 136] width 11 height 11
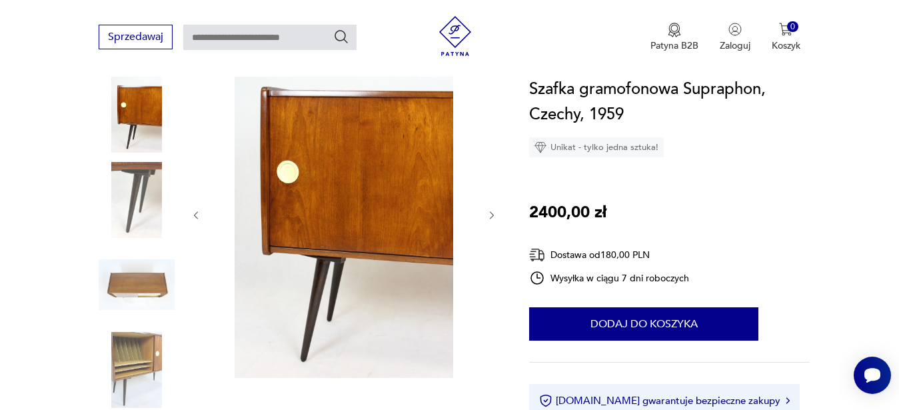
click at [492, 138] on div at bounding box center [344, 215] width 307 height 331
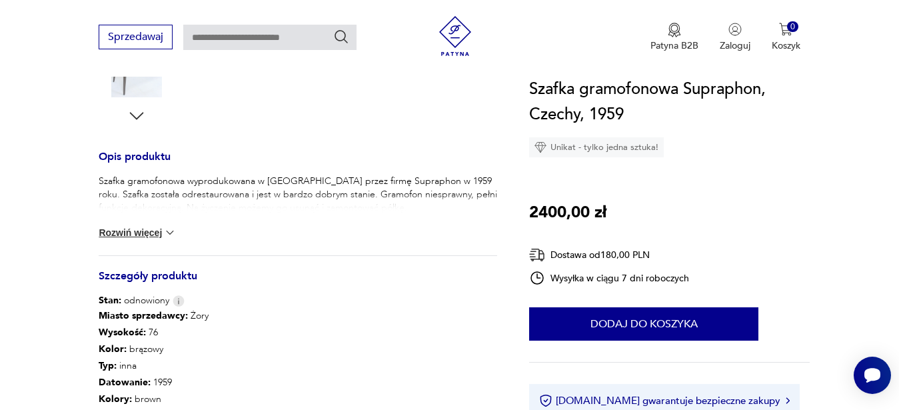
click at [143, 235] on button "Rozwiń więcej" at bounding box center [137, 232] width 77 height 13
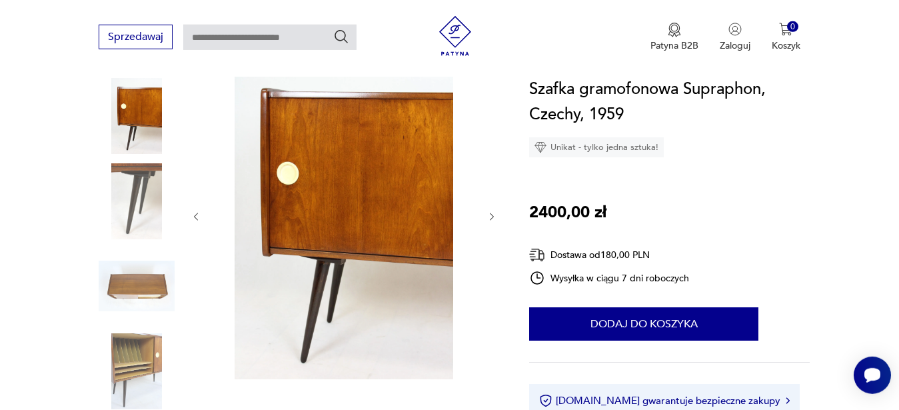
scroll to position [164, 0]
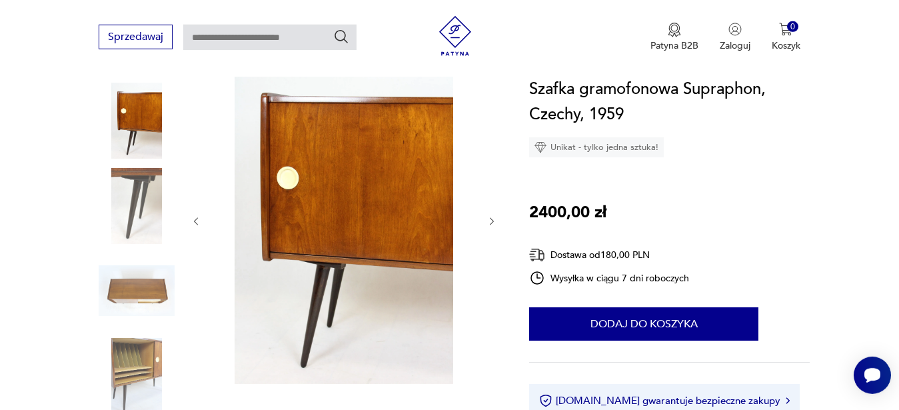
click at [196, 220] on icon "button" at bounding box center [196, 221] width 11 height 11
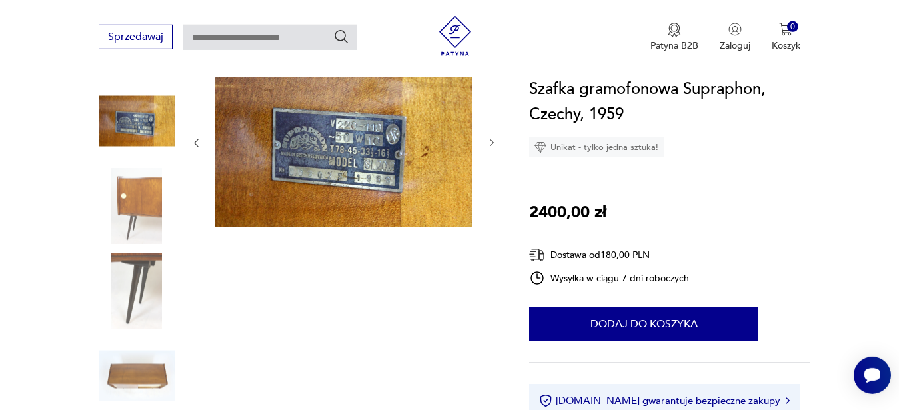
click at [196, 220] on div at bounding box center [344, 143] width 307 height 174
click at [196, 142] on icon "button" at bounding box center [196, 142] width 11 height 11
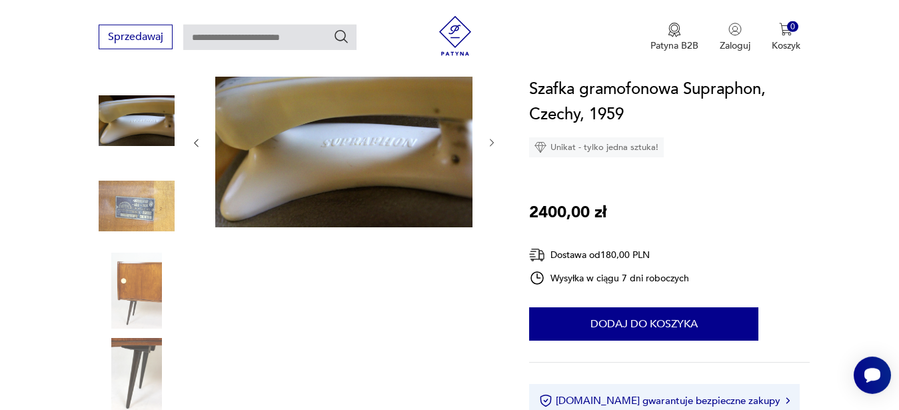
click at [196, 142] on icon "button" at bounding box center [196, 142] width 11 height 11
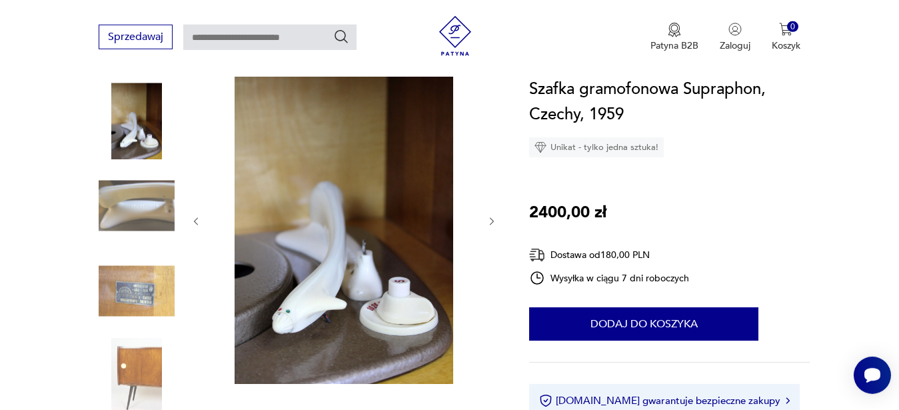
click at [196, 142] on div at bounding box center [344, 221] width 307 height 331
click at [195, 222] on icon "button" at bounding box center [197, 221] width 4 height 8
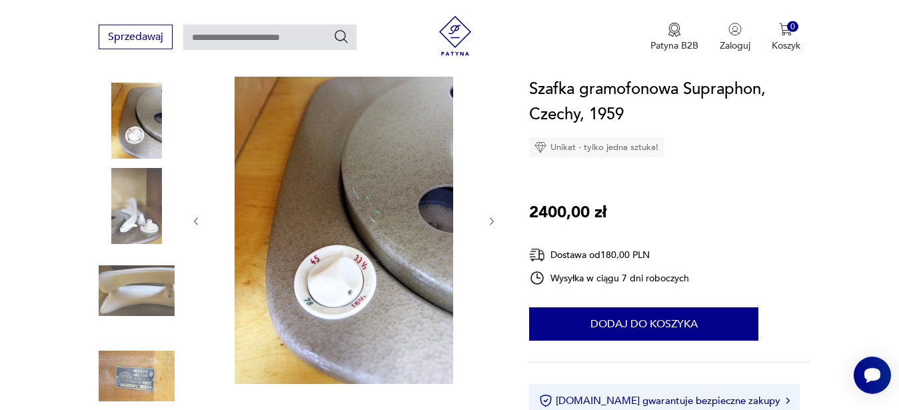
click at [195, 222] on icon "button" at bounding box center [197, 221] width 4 height 8
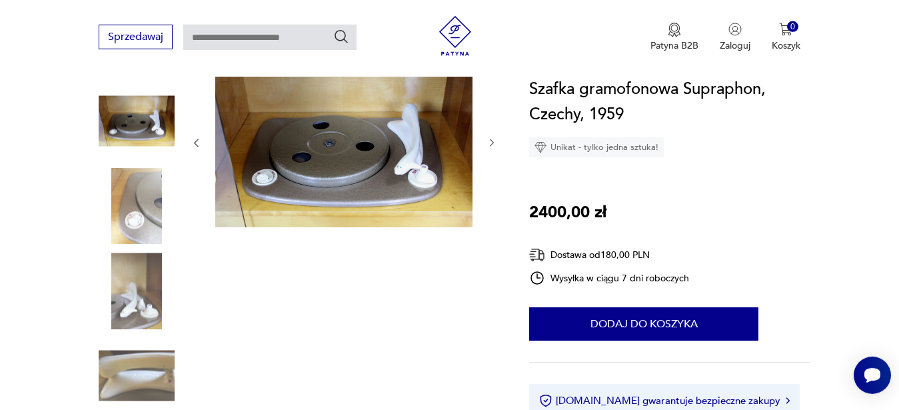
click at [195, 222] on div at bounding box center [344, 143] width 307 height 174
click at [198, 143] on icon "button" at bounding box center [196, 142] width 11 height 11
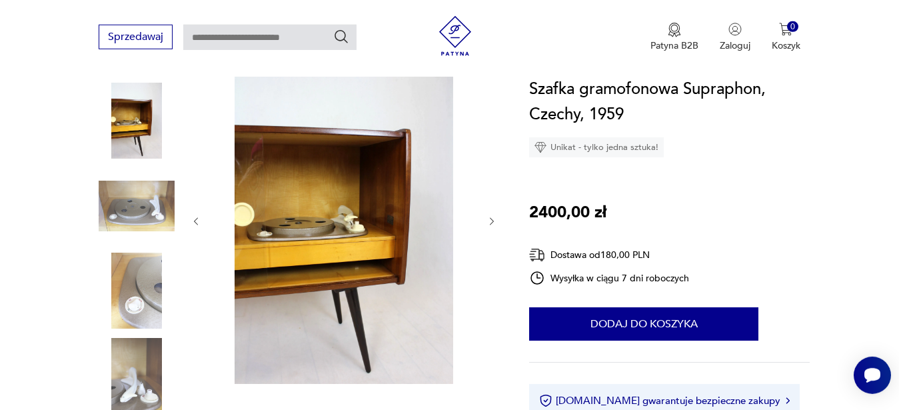
click at [195, 222] on icon "button" at bounding box center [197, 221] width 4 height 8
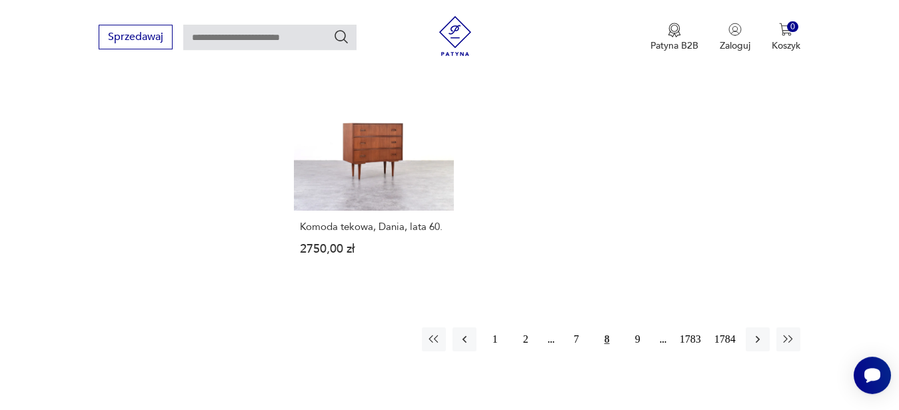
scroll to position [1809, 0]
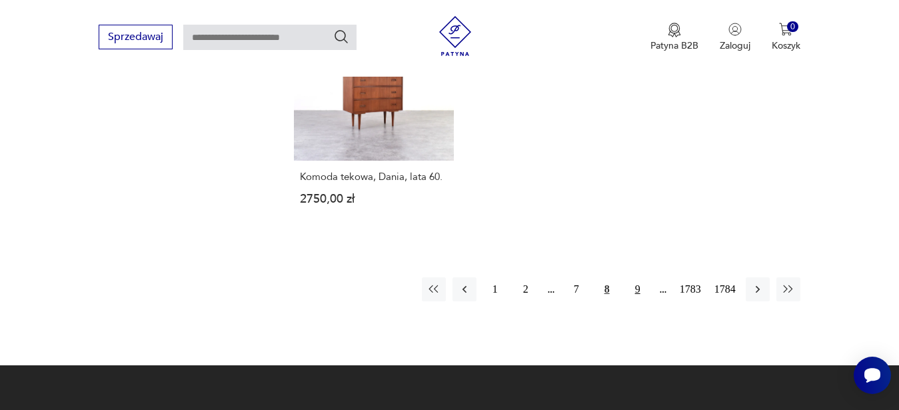
click at [635, 277] on button "9" at bounding box center [638, 289] width 24 height 24
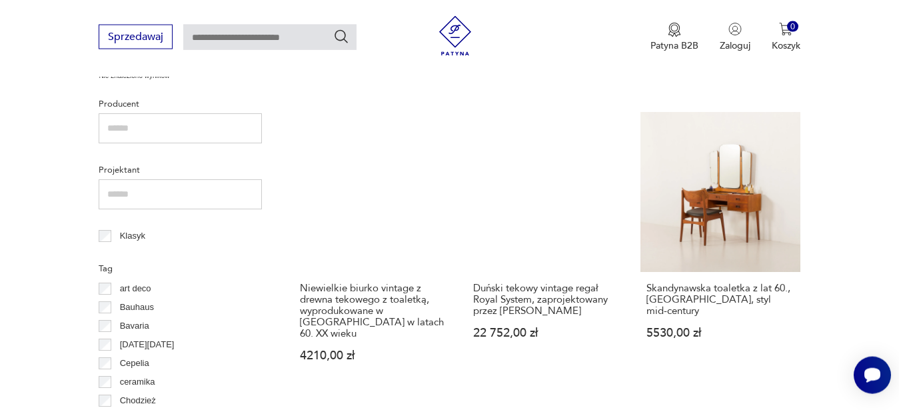
scroll to position [880, 0]
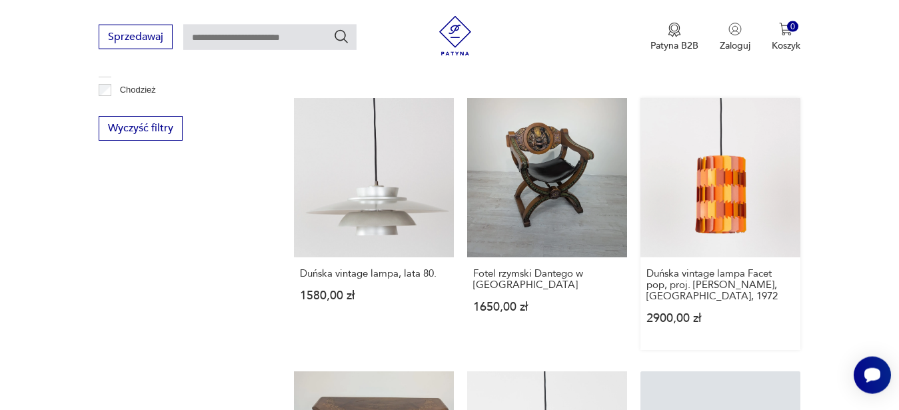
click at [740, 187] on link "Duńska vintage lampa Facet pop, proj. [PERSON_NAME], [GEOGRAPHIC_DATA], 1972 29…" at bounding box center [720, 224] width 160 height 253
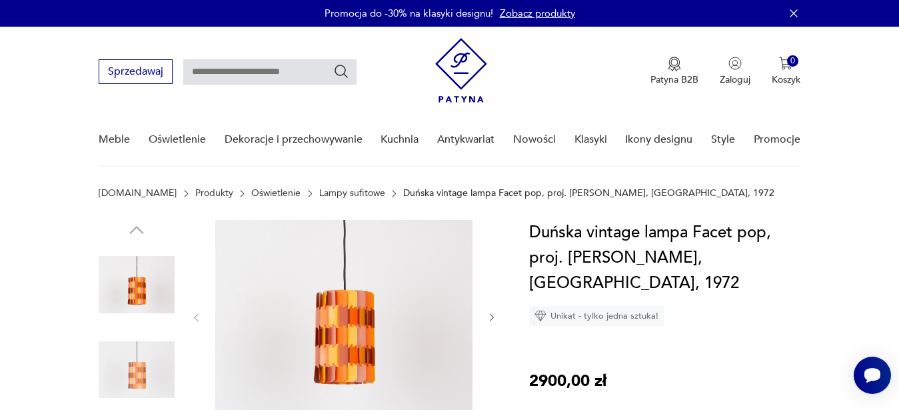
click at [358, 348] on img at bounding box center [343, 316] width 257 height 193
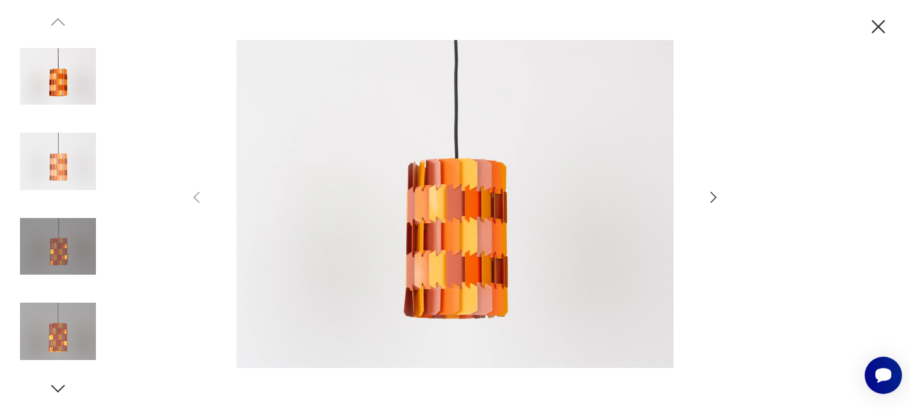
click at [711, 207] on div at bounding box center [455, 205] width 533 height 331
click at [712, 196] on icon "button" at bounding box center [714, 197] width 16 height 16
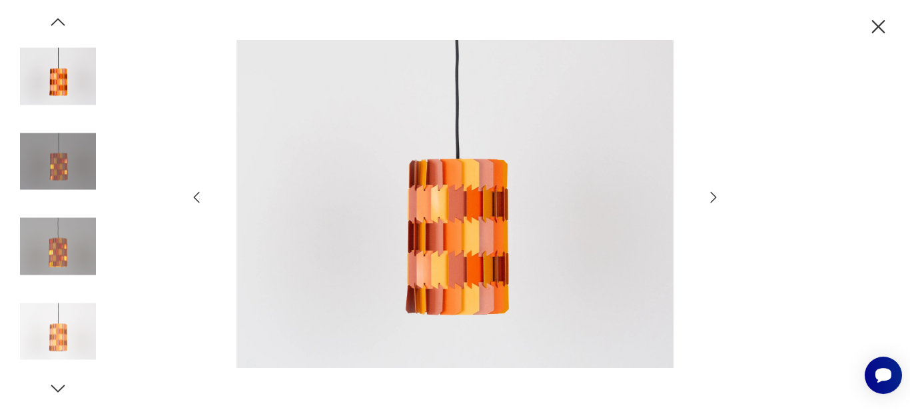
click at [712, 196] on icon "button" at bounding box center [714, 197] width 16 height 16
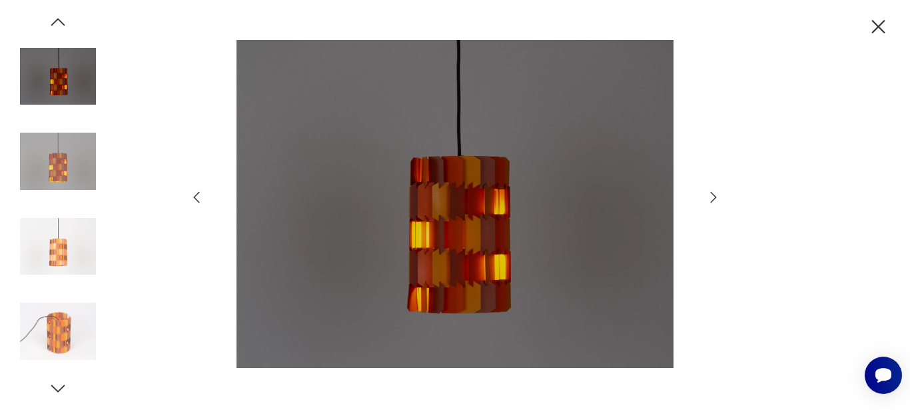
click at [712, 196] on icon "button" at bounding box center [714, 197] width 16 height 16
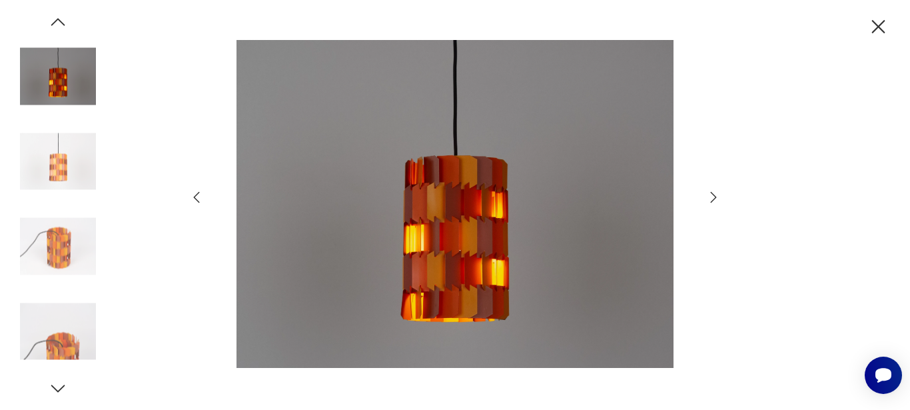
click at [712, 196] on icon "button" at bounding box center [714, 197] width 16 height 16
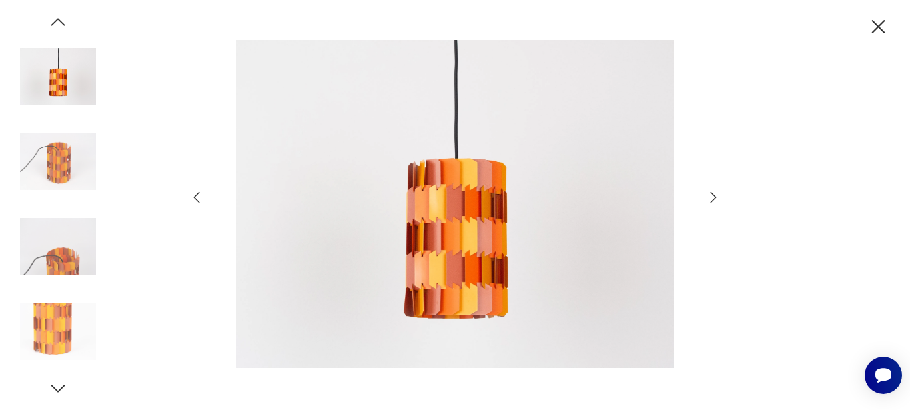
click at [712, 196] on icon "button" at bounding box center [714, 197] width 16 height 16
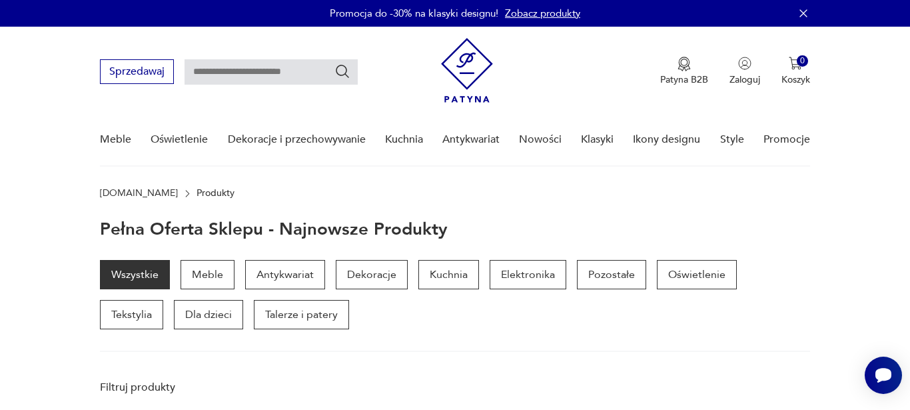
scroll to position [614, 0]
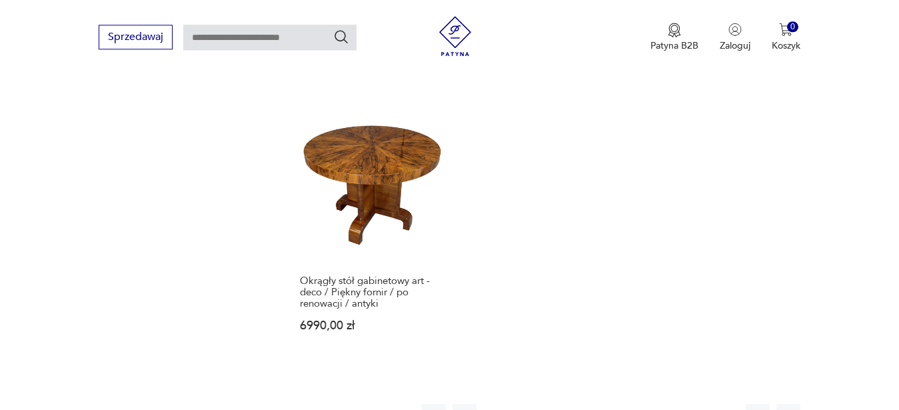
scroll to position [1688, 0]
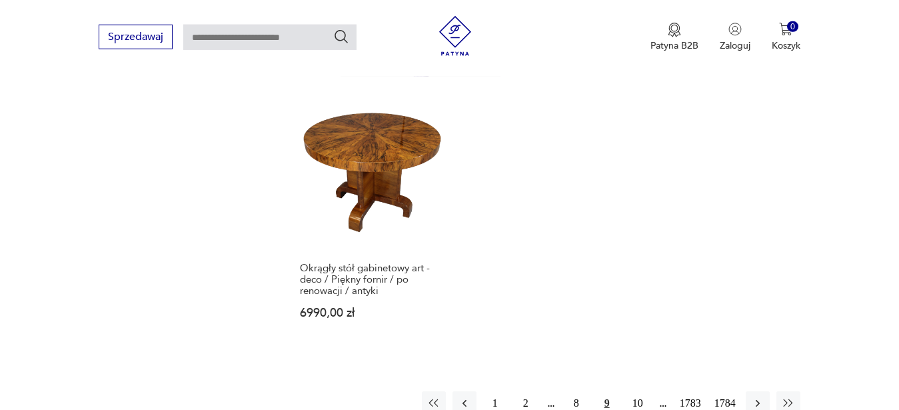
scroll to position [1735, 0]
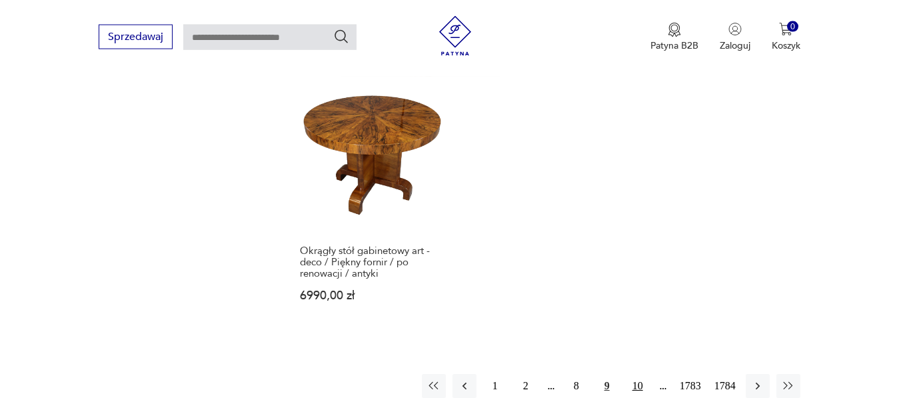
click at [640, 374] on button "10" at bounding box center [638, 386] width 24 height 24
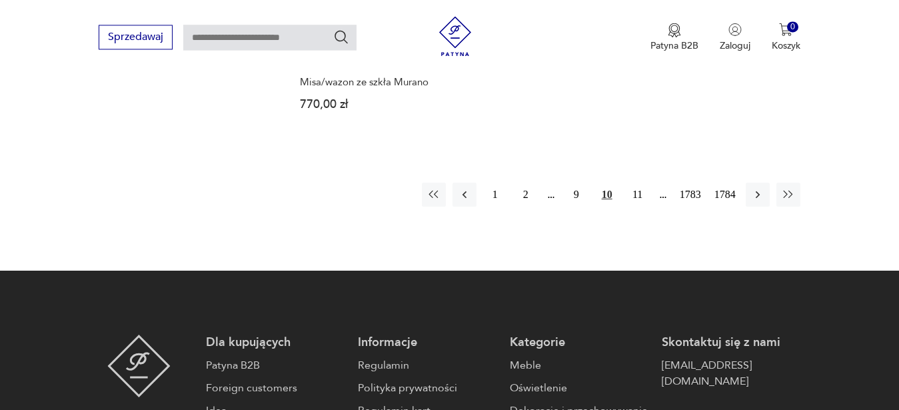
scroll to position [1885, 0]
